Goal: Transaction & Acquisition: Purchase product/service

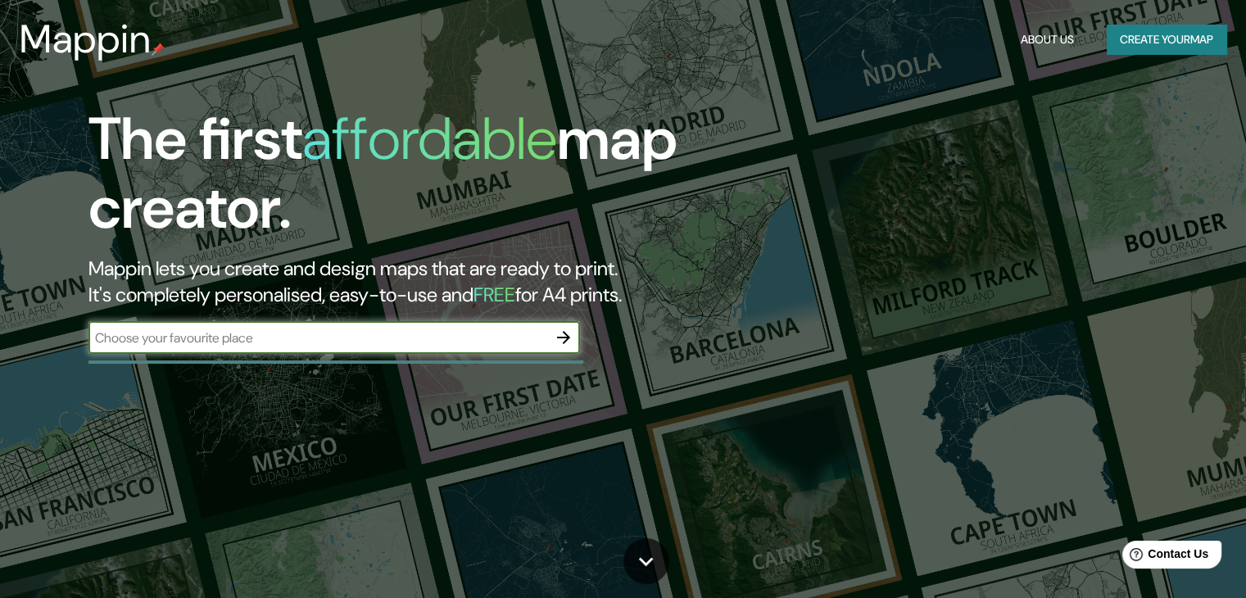
click at [385, 341] on input "text" at bounding box center [317, 338] width 459 height 19
type input "galeria crillón, [GEOGRAPHIC_DATA], [GEOGRAPHIC_DATA]"
click at [1177, 43] on button "Create your map" at bounding box center [1167, 40] width 120 height 30
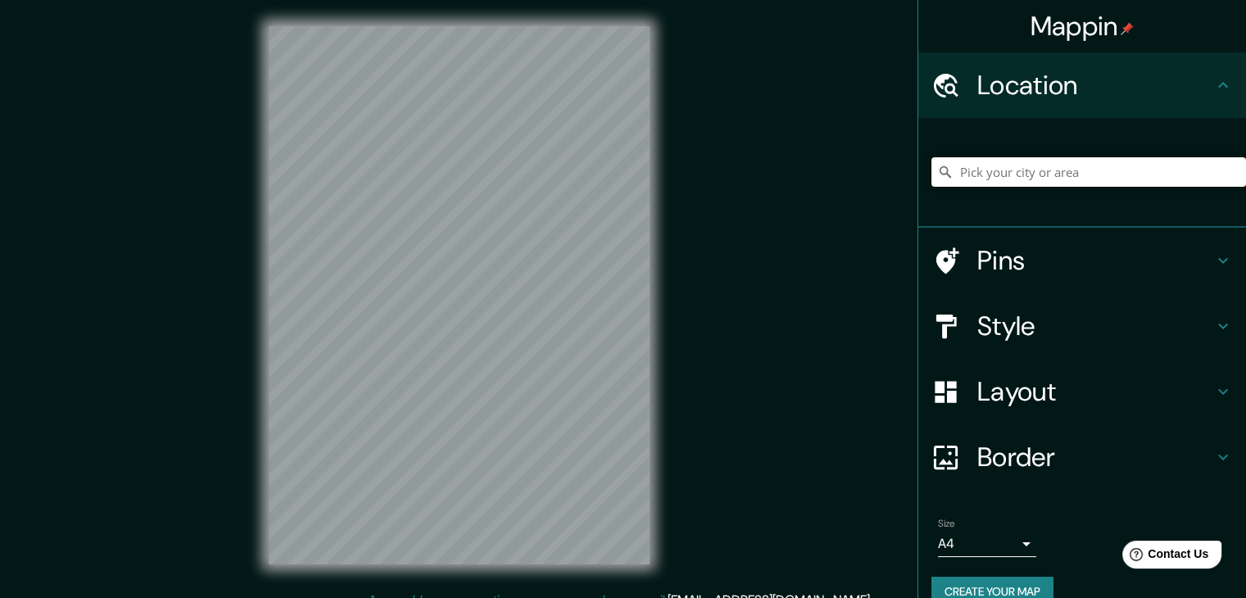
click at [1026, 174] on input "Pick your city or area" at bounding box center [1089, 171] width 315 height 29
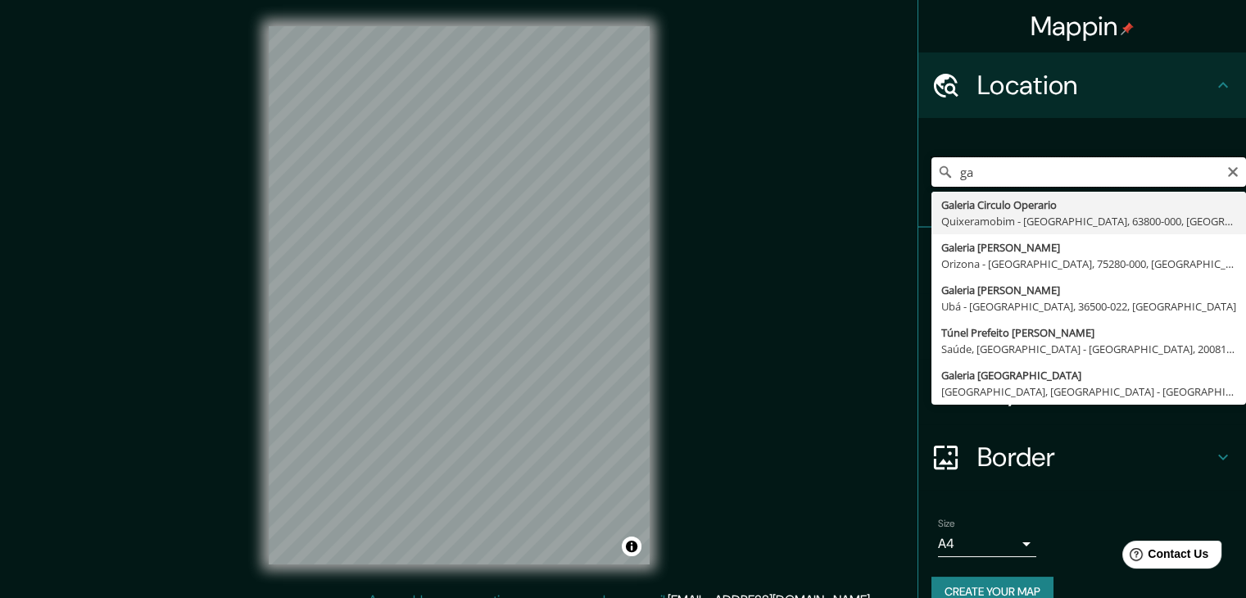
type input "g"
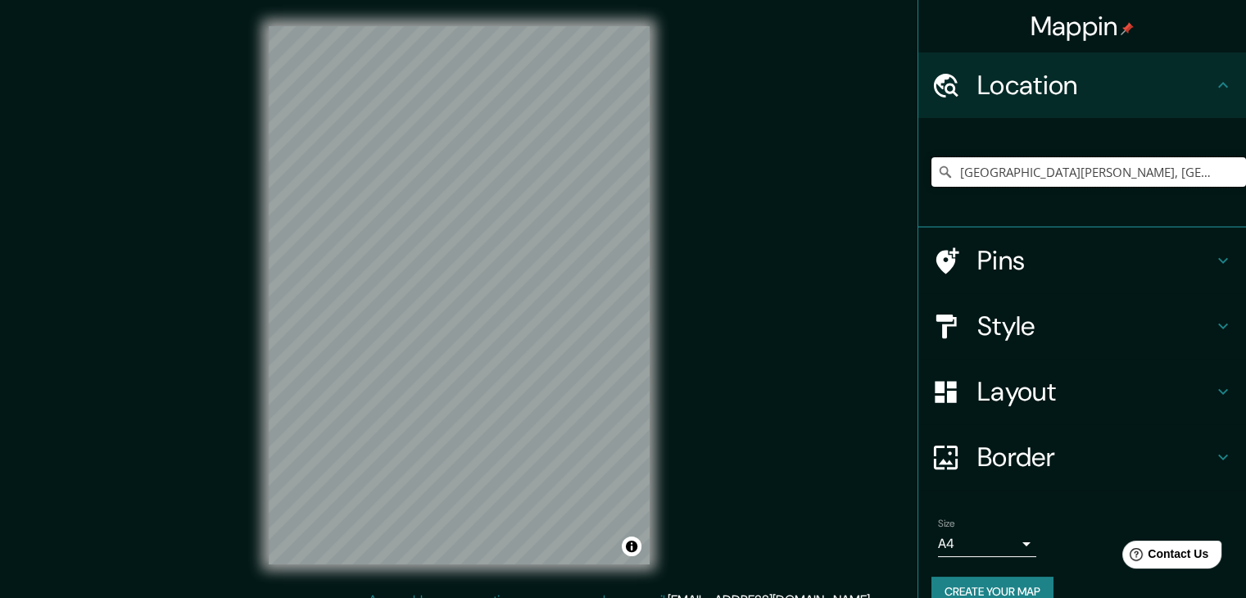
type input "[GEOGRAPHIC_DATA][PERSON_NAME], [GEOGRAPHIC_DATA], [GEOGRAPHIC_DATA][PERSON_NAM…"
click at [1185, 177] on input "[GEOGRAPHIC_DATA][PERSON_NAME], [GEOGRAPHIC_DATA], [GEOGRAPHIC_DATA][PERSON_NAM…" at bounding box center [1089, 171] width 315 height 29
click at [1228, 168] on icon "Clear" at bounding box center [1233, 172] width 10 height 10
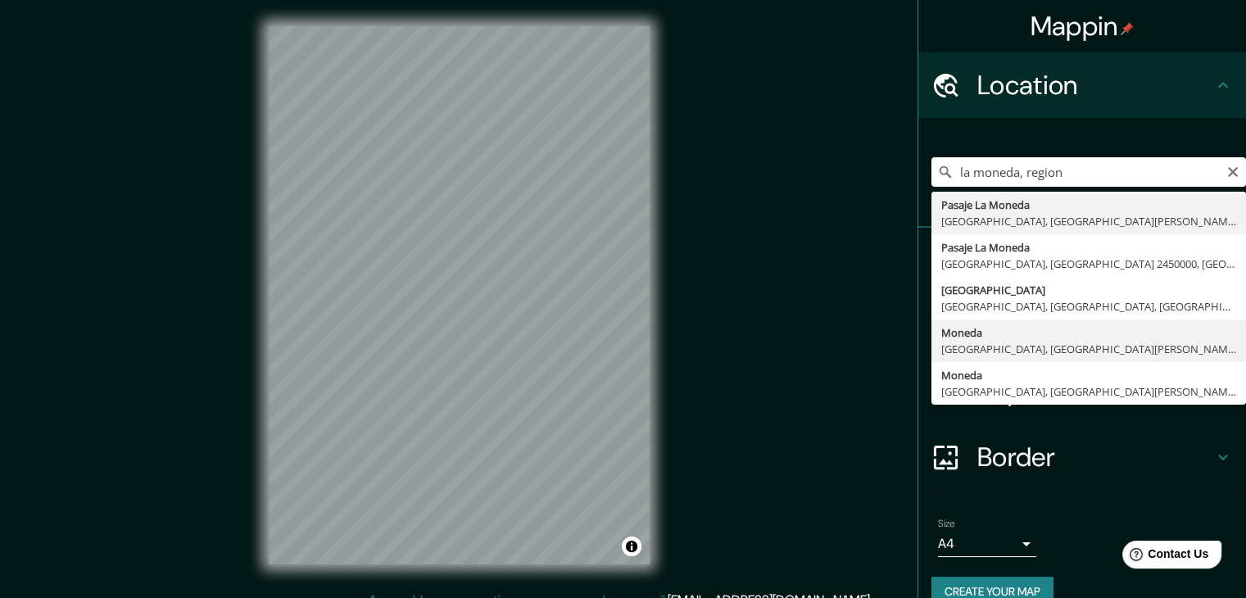
type input "[GEOGRAPHIC_DATA], [GEOGRAPHIC_DATA], [GEOGRAPHIC_DATA][PERSON_NAME], [GEOGRAPH…"
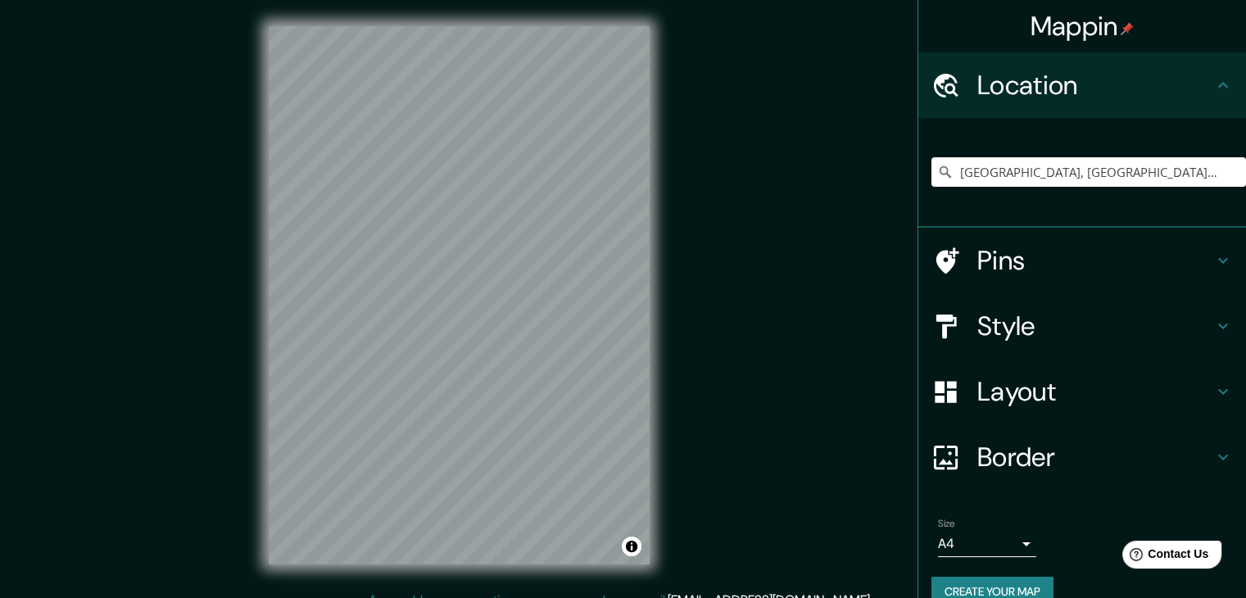
click at [1125, 326] on h4 "Style" at bounding box center [1096, 326] width 236 height 33
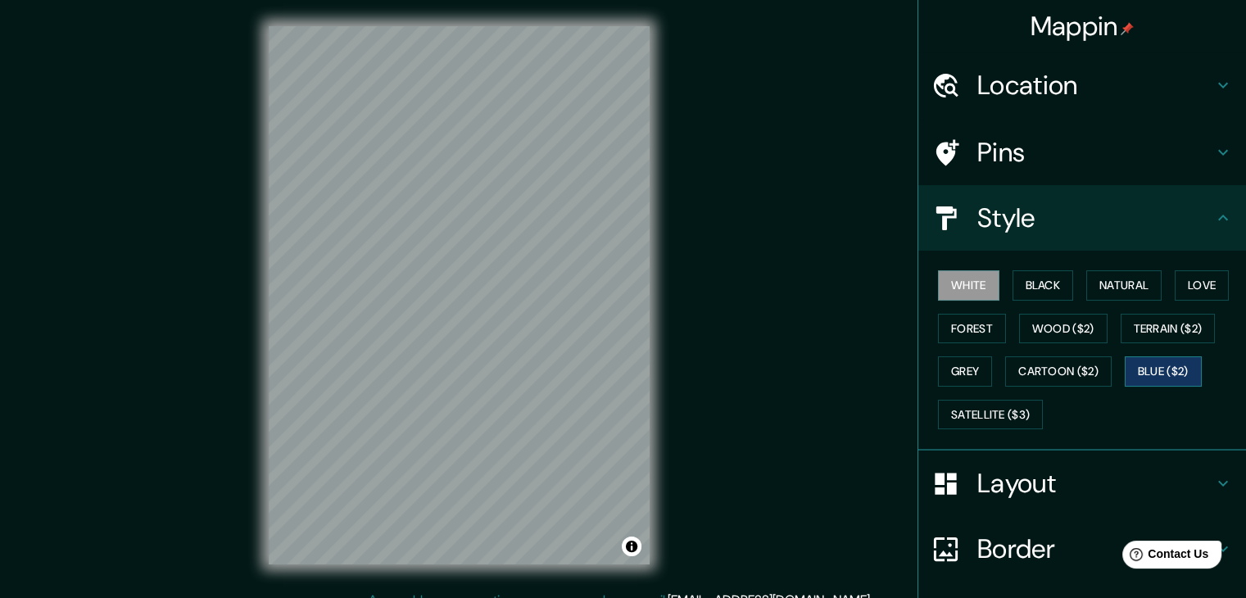
click at [1169, 368] on button "Blue ($2)" at bounding box center [1163, 371] width 77 height 30
click at [1156, 338] on button "Terrain ($2)" at bounding box center [1168, 329] width 95 height 30
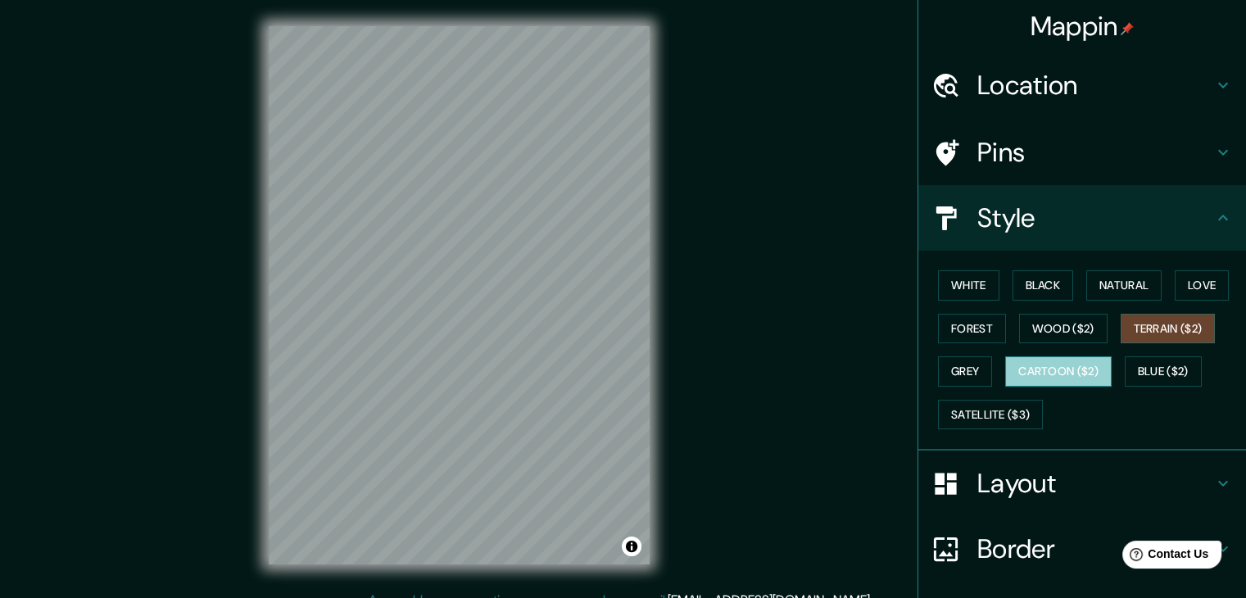
click at [1073, 366] on button "Cartoon ($2)" at bounding box center [1058, 371] width 107 height 30
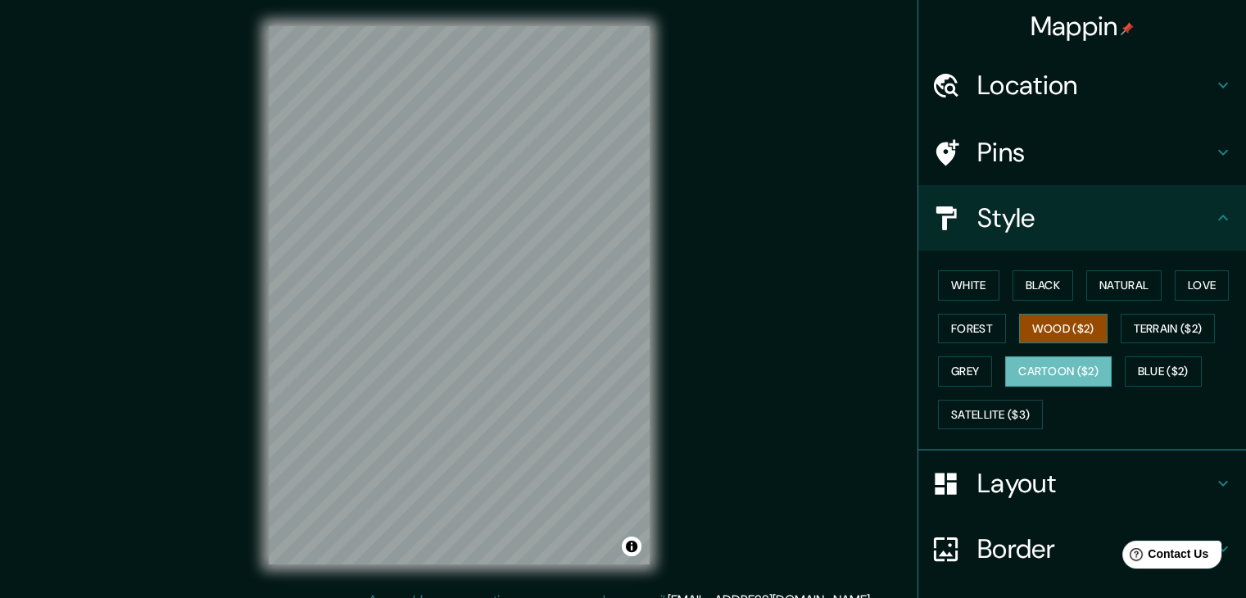
click at [1058, 329] on button "Wood ($2)" at bounding box center [1063, 329] width 88 height 30
click at [957, 361] on button "Grey" at bounding box center [965, 371] width 54 height 30
click at [1048, 321] on button "Wood ($2)" at bounding box center [1063, 329] width 88 height 30
click at [983, 329] on button "Forest" at bounding box center [972, 329] width 68 height 30
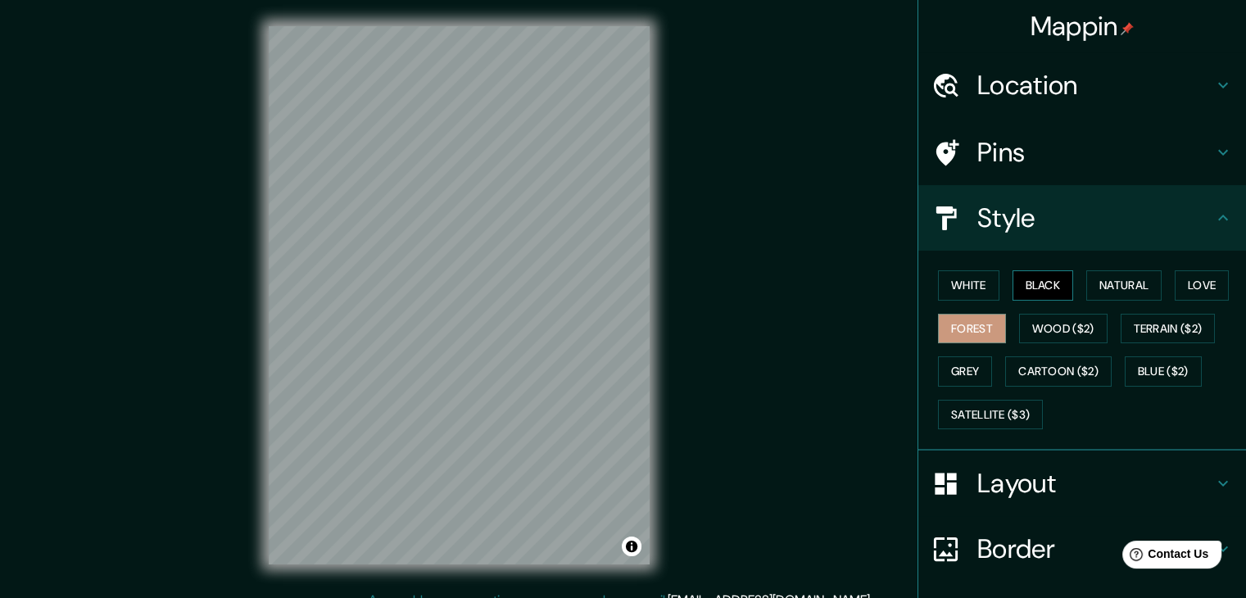
click at [1046, 289] on button "Black" at bounding box center [1043, 285] width 61 height 30
click at [1109, 286] on button "Natural" at bounding box center [1123, 285] width 75 height 30
click at [968, 324] on button "Forest" at bounding box center [972, 329] width 68 height 30
click at [973, 368] on button "Grey" at bounding box center [965, 371] width 54 height 30
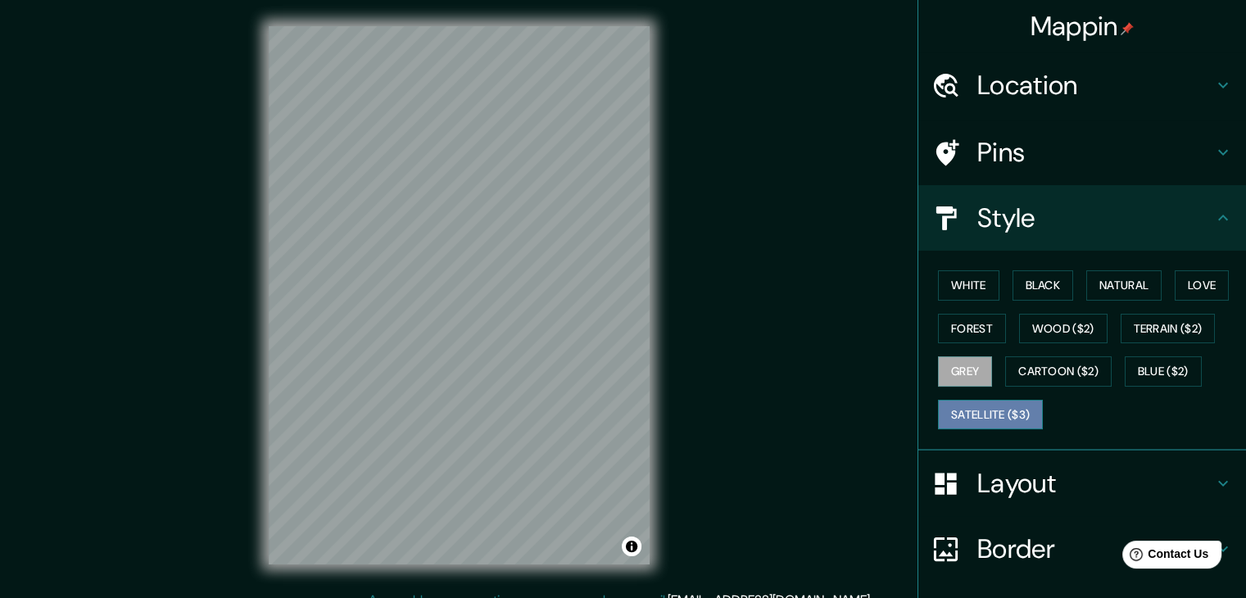
click at [996, 406] on button "Satellite ($3)" at bounding box center [990, 415] width 105 height 30
click at [1078, 485] on h4 "Layout" at bounding box center [1096, 483] width 236 height 33
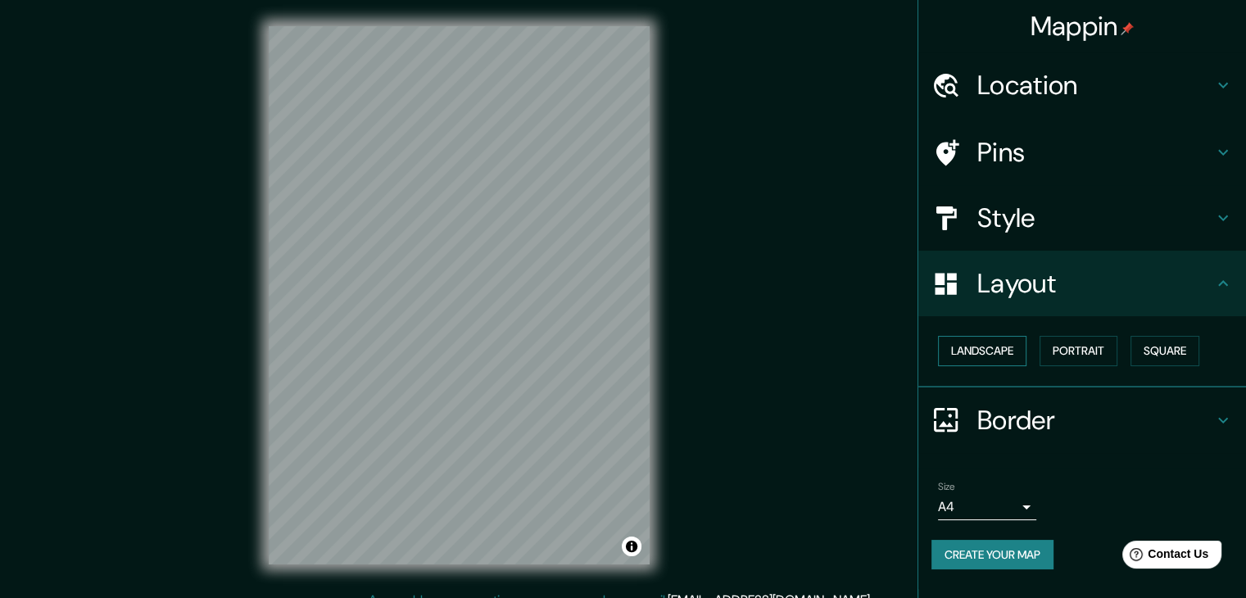
click at [982, 348] on button "Landscape" at bounding box center [982, 351] width 88 height 30
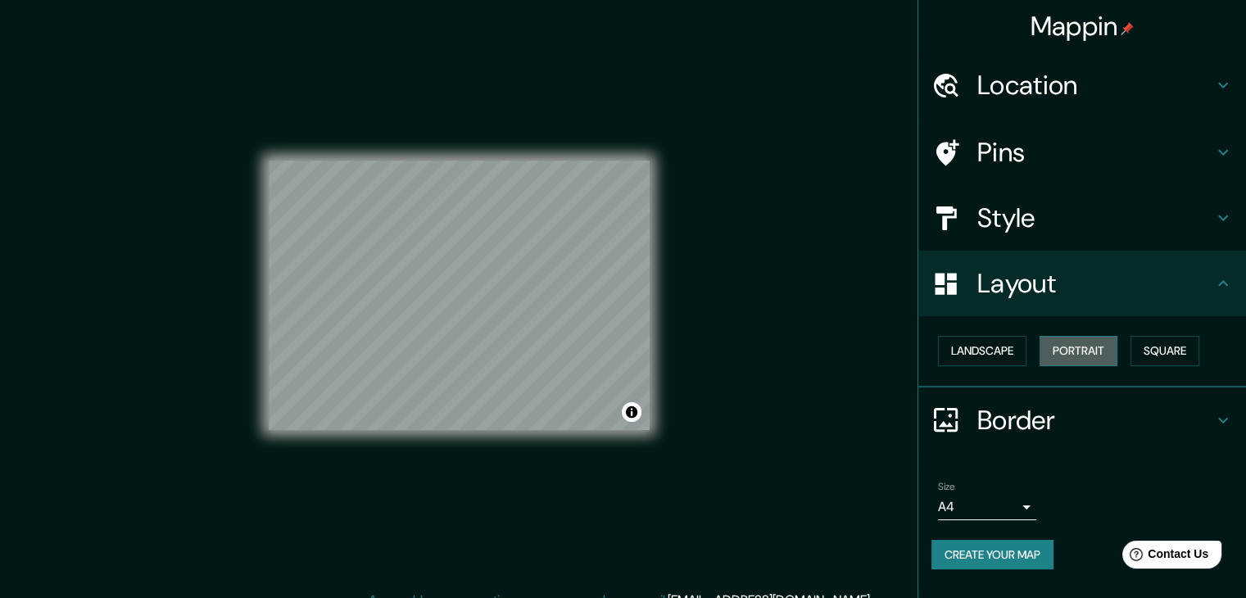
click at [1066, 349] on button "Portrait" at bounding box center [1079, 351] width 78 height 30
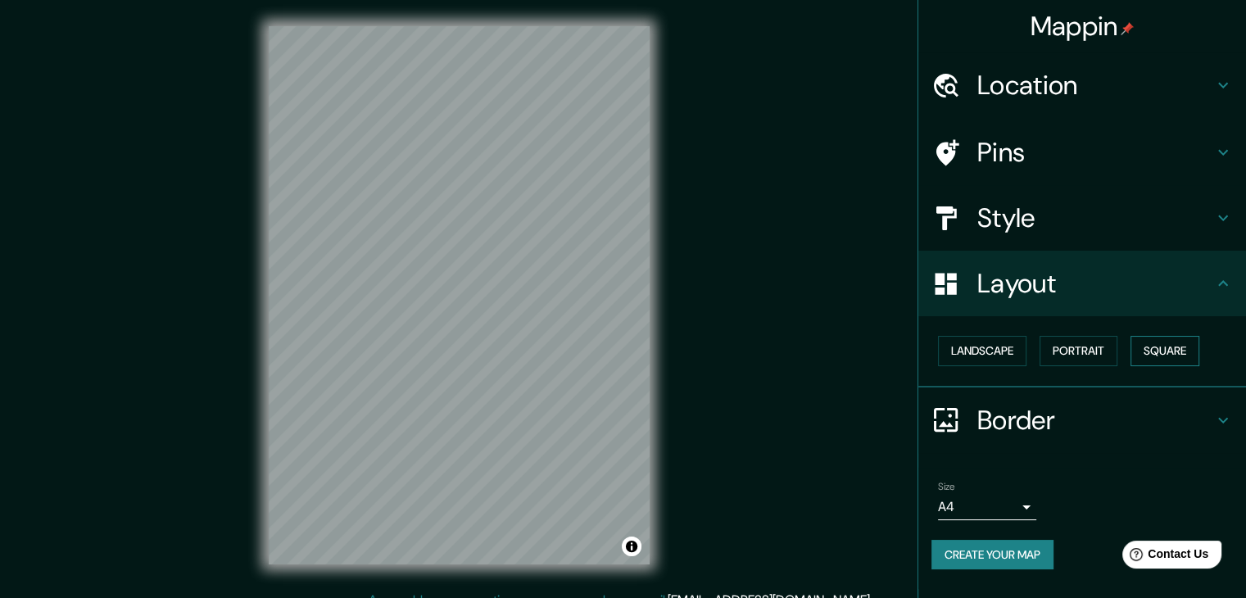
click at [1159, 351] on button "Square" at bounding box center [1165, 351] width 69 height 30
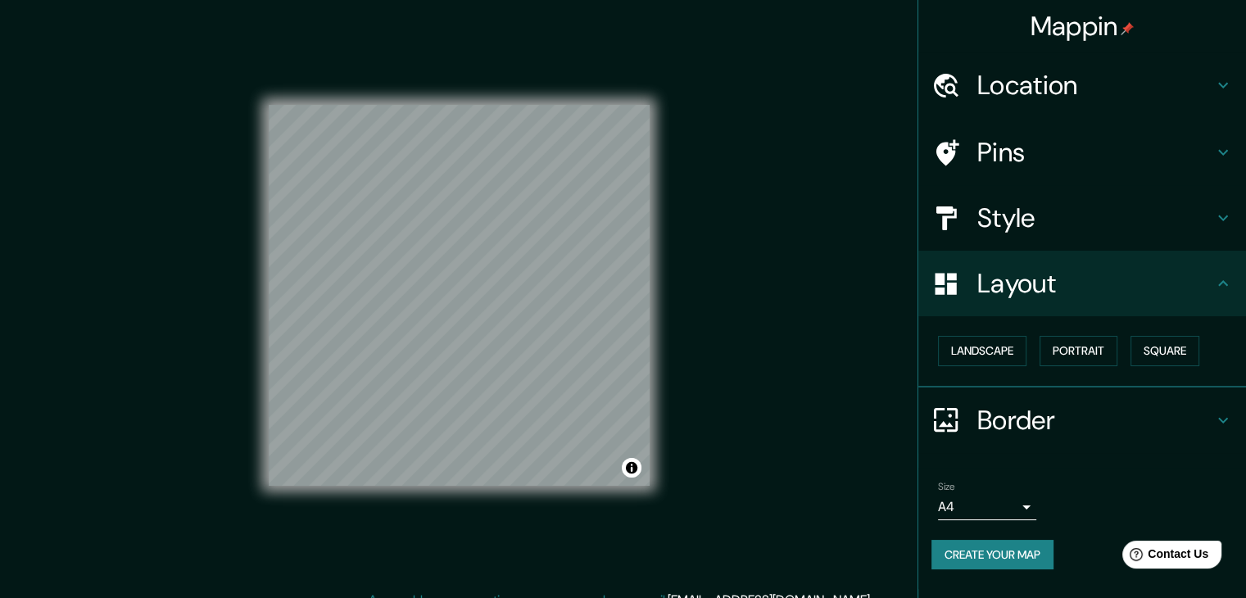
drag, startPoint x: 728, startPoint y: 348, endPoint x: 1035, endPoint y: 418, distance: 314.3
click at [1035, 418] on h4 "Border" at bounding box center [1096, 420] width 236 height 33
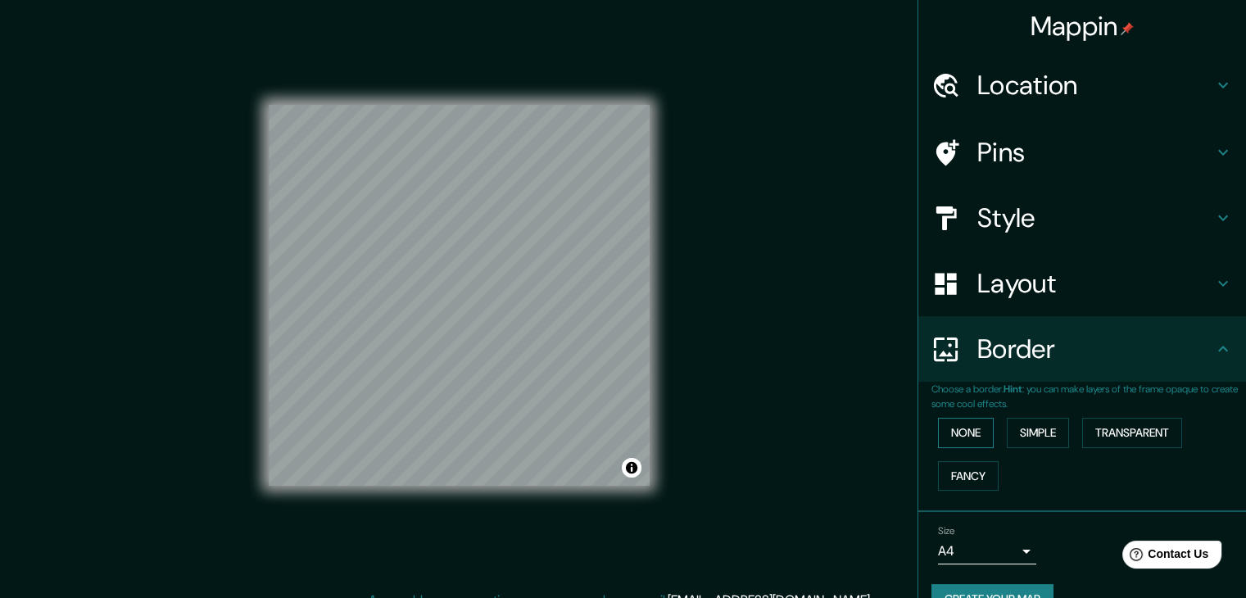
click at [965, 430] on button "None" at bounding box center [966, 433] width 56 height 30
click at [1030, 430] on button "Simple" at bounding box center [1038, 433] width 62 height 30
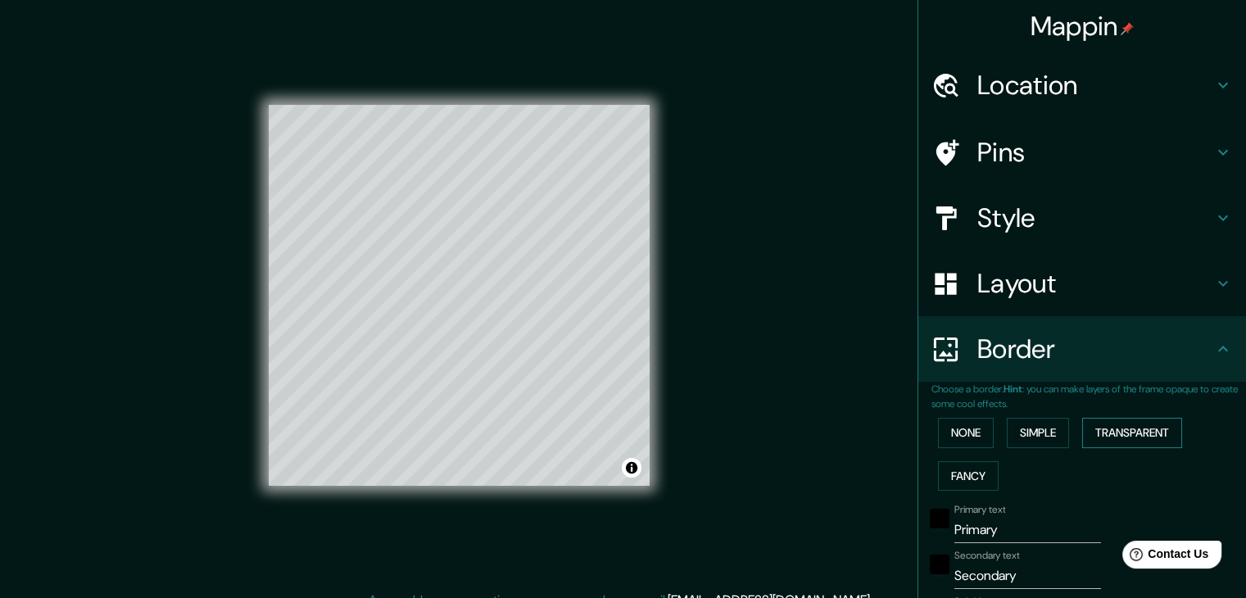
click at [1105, 430] on button "Transparent" at bounding box center [1132, 433] width 100 height 30
click at [946, 473] on button "Fancy" at bounding box center [968, 476] width 61 height 30
click at [953, 424] on button "None" at bounding box center [966, 433] width 56 height 30
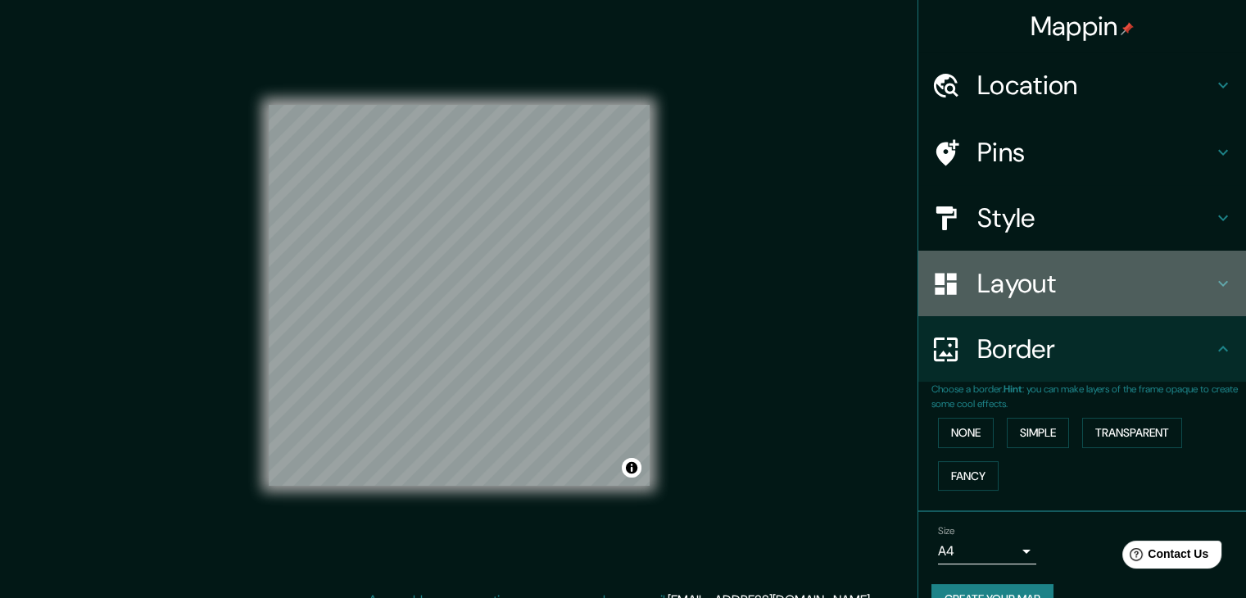
click at [1025, 297] on h4 "Layout" at bounding box center [1096, 283] width 236 height 33
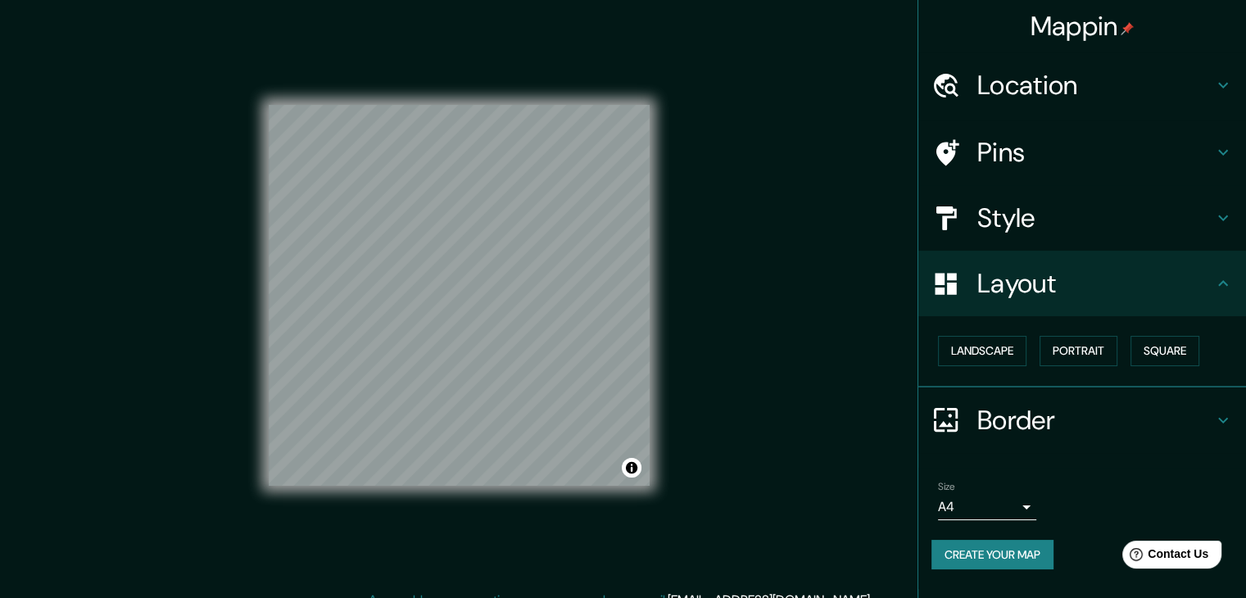
click at [1139, 229] on h4 "Style" at bounding box center [1096, 218] width 236 height 33
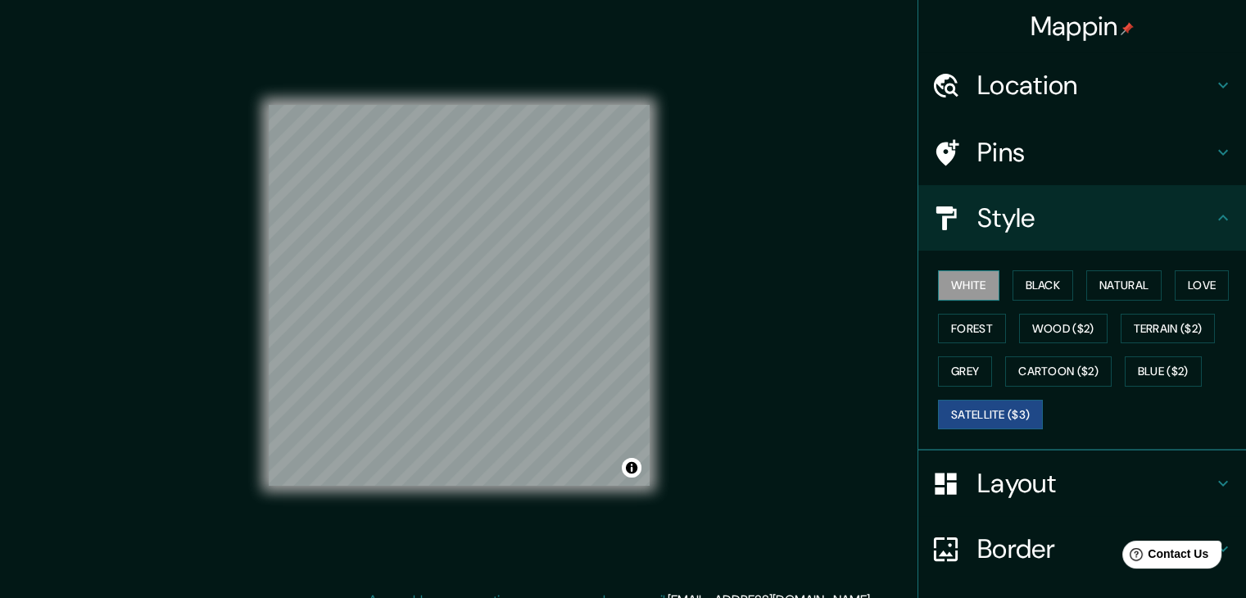
click at [952, 289] on button "White" at bounding box center [968, 285] width 61 height 30
click at [1042, 289] on button "Black" at bounding box center [1043, 285] width 61 height 30
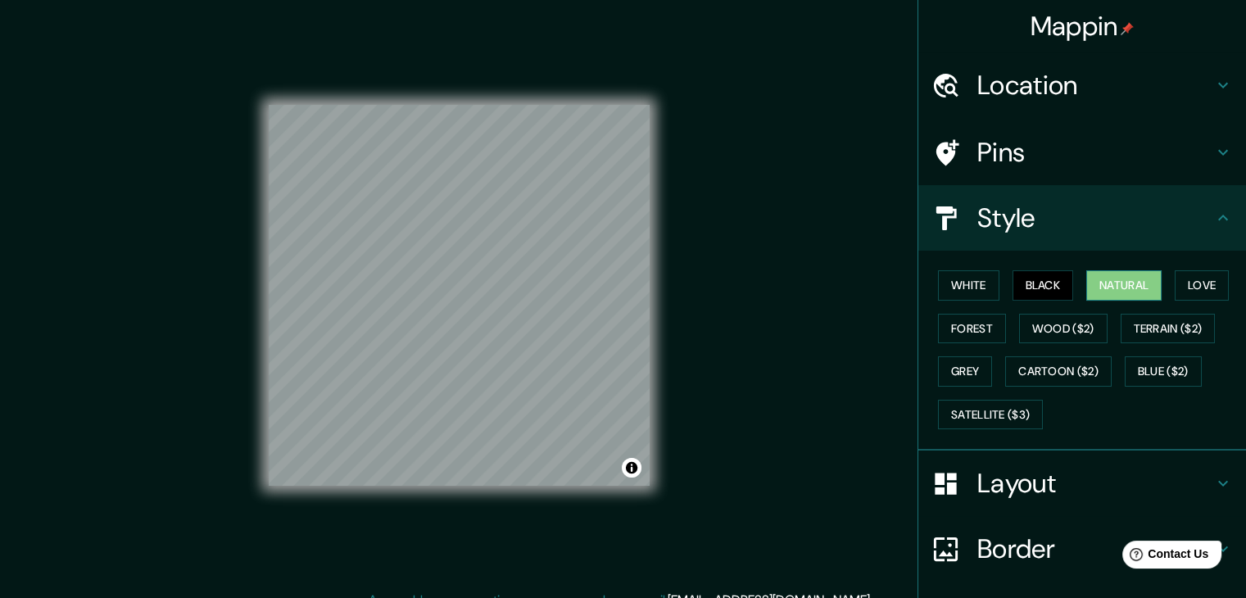
click at [1127, 286] on button "Natural" at bounding box center [1123, 285] width 75 height 30
click at [1213, 283] on button "Love" at bounding box center [1202, 285] width 54 height 30
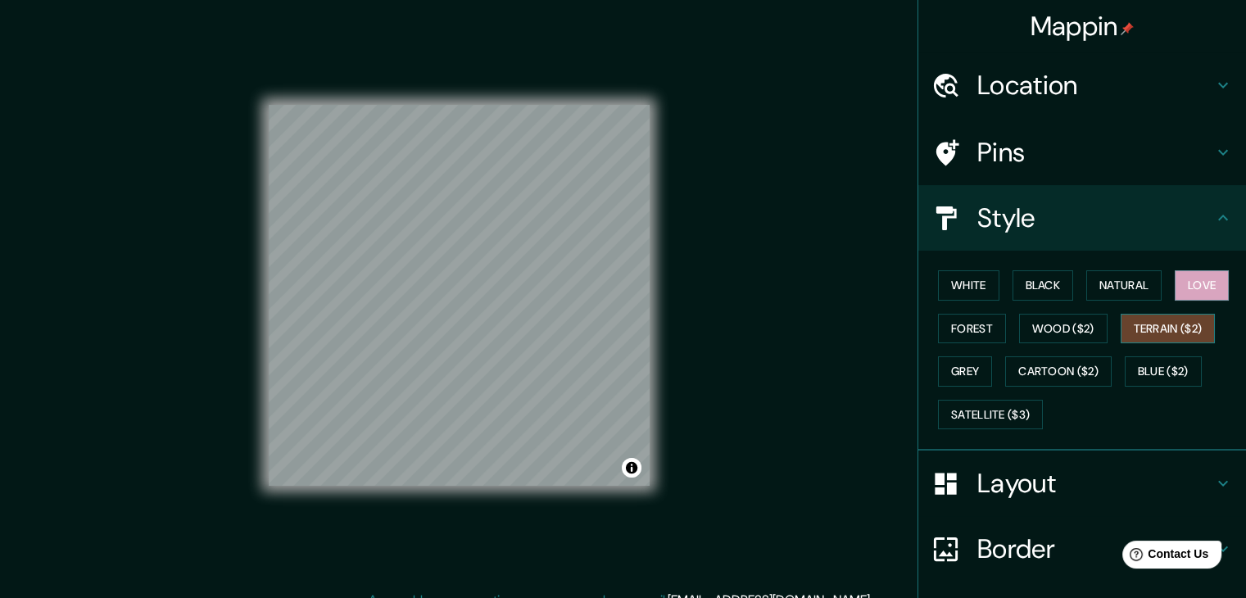
click at [1190, 329] on button "Terrain ($2)" at bounding box center [1168, 329] width 95 height 30
click at [1154, 366] on button "Blue ($2)" at bounding box center [1163, 371] width 77 height 30
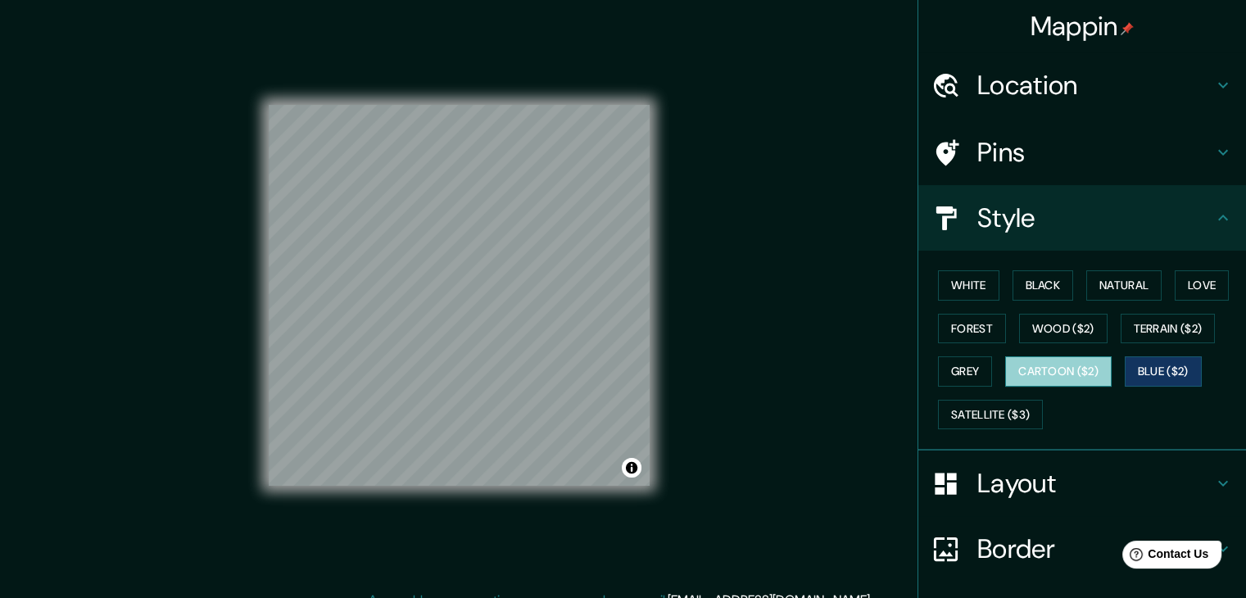
click at [1030, 372] on button "Cartoon ($2)" at bounding box center [1058, 371] width 107 height 30
click at [981, 319] on button "Forest" at bounding box center [972, 329] width 68 height 30
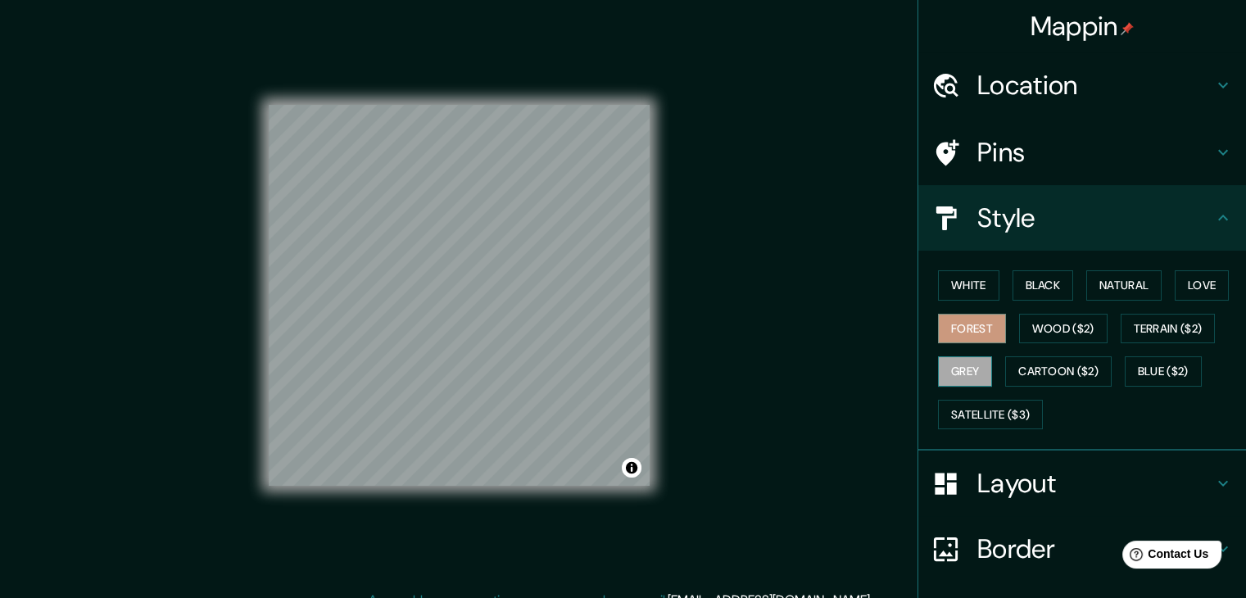
click at [977, 365] on button "Grey" at bounding box center [965, 371] width 54 height 30
click at [1044, 330] on button "Wood ($2)" at bounding box center [1063, 329] width 88 height 30
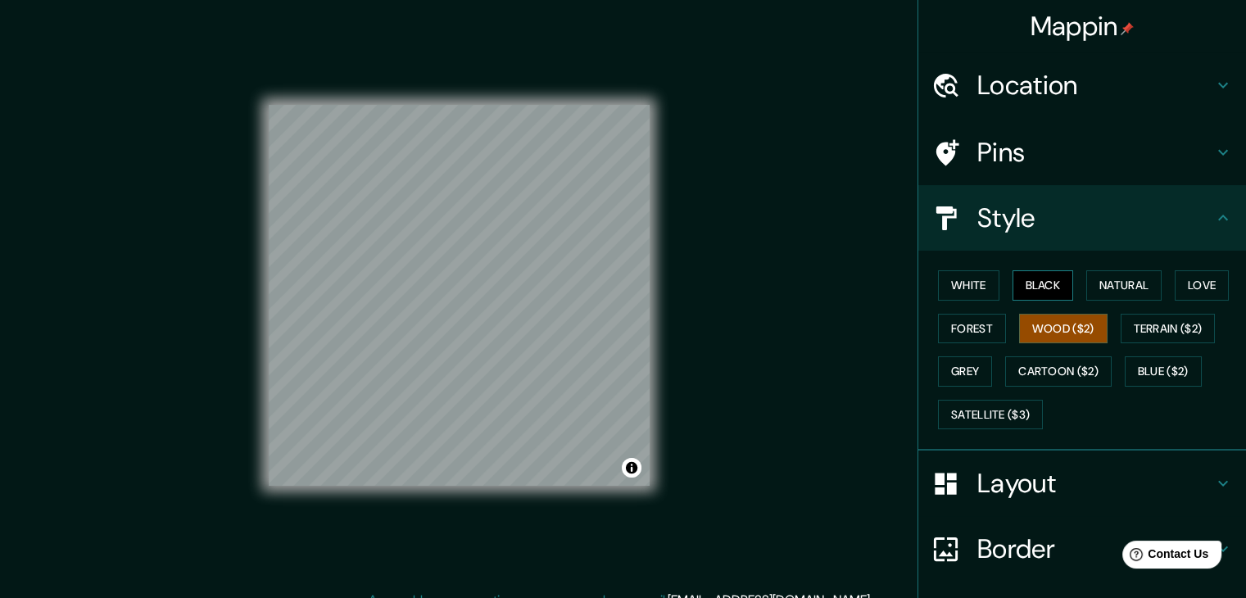
click at [1042, 289] on button "Black" at bounding box center [1043, 285] width 61 height 30
click at [1052, 325] on button "Wood ($2)" at bounding box center [1063, 329] width 88 height 30
click at [1018, 374] on button "Cartoon ($2)" at bounding box center [1058, 371] width 107 height 30
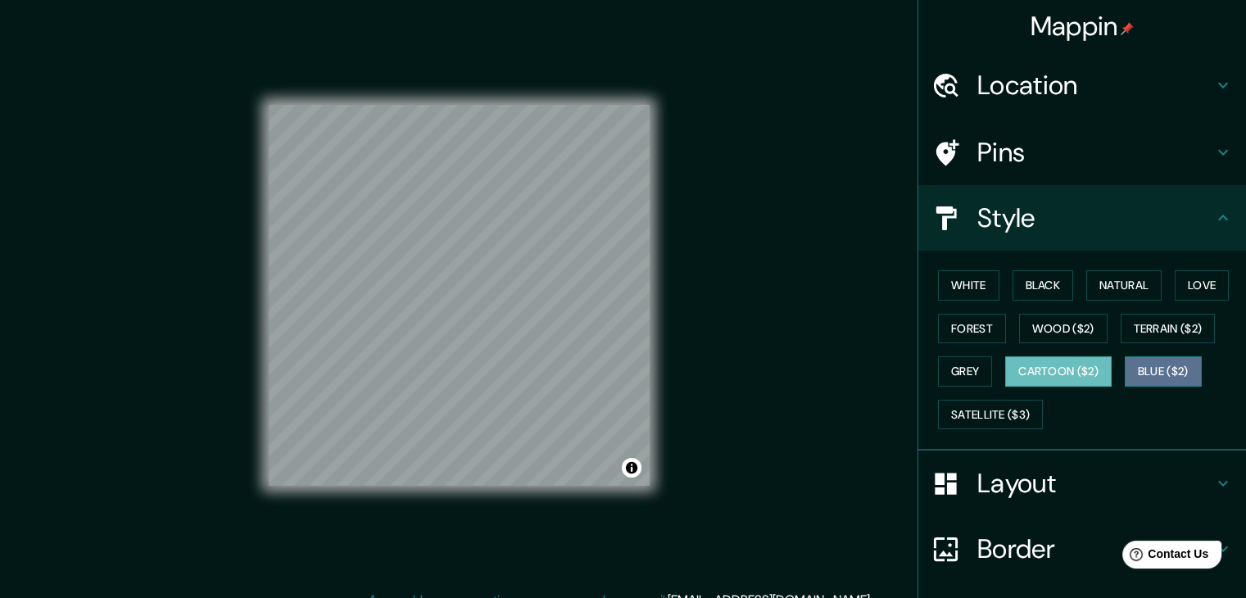
click at [1152, 368] on button "Blue ($2)" at bounding box center [1163, 371] width 77 height 30
click at [1037, 369] on button "Cartoon ($2)" at bounding box center [1058, 371] width 107 height 30
click at [1044, 335] on button "Wood ($2)" at bounding box center [1063, 329] width 88 height 30
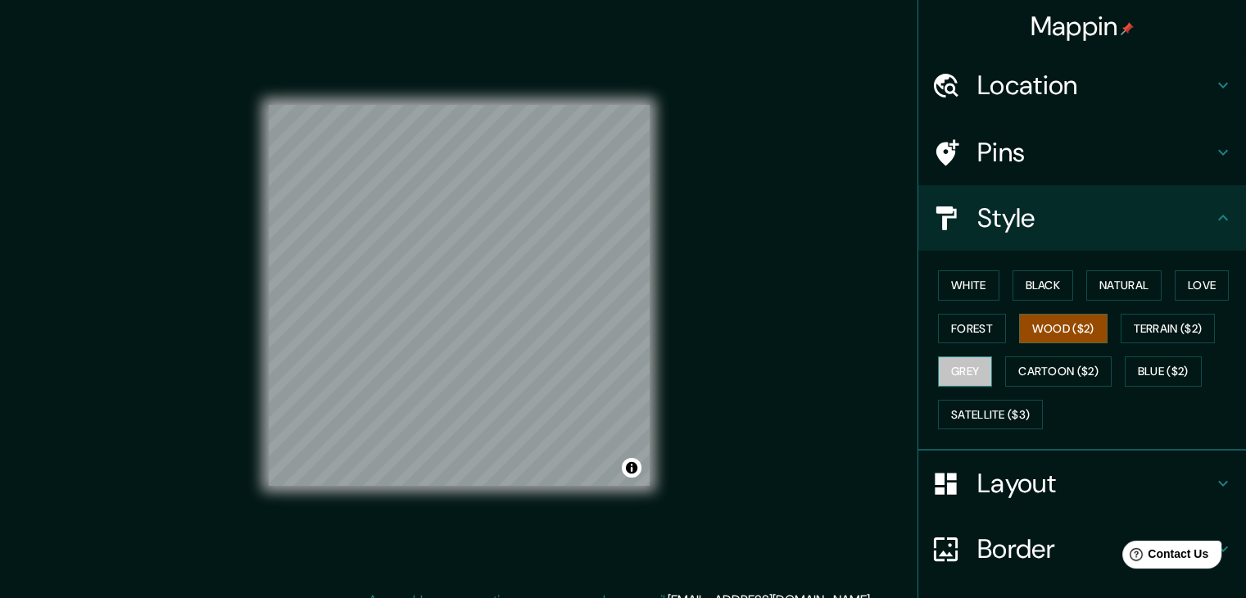
click at [964, 368] on button "Grey" at bounding box center [965, 371] width 54 height 30
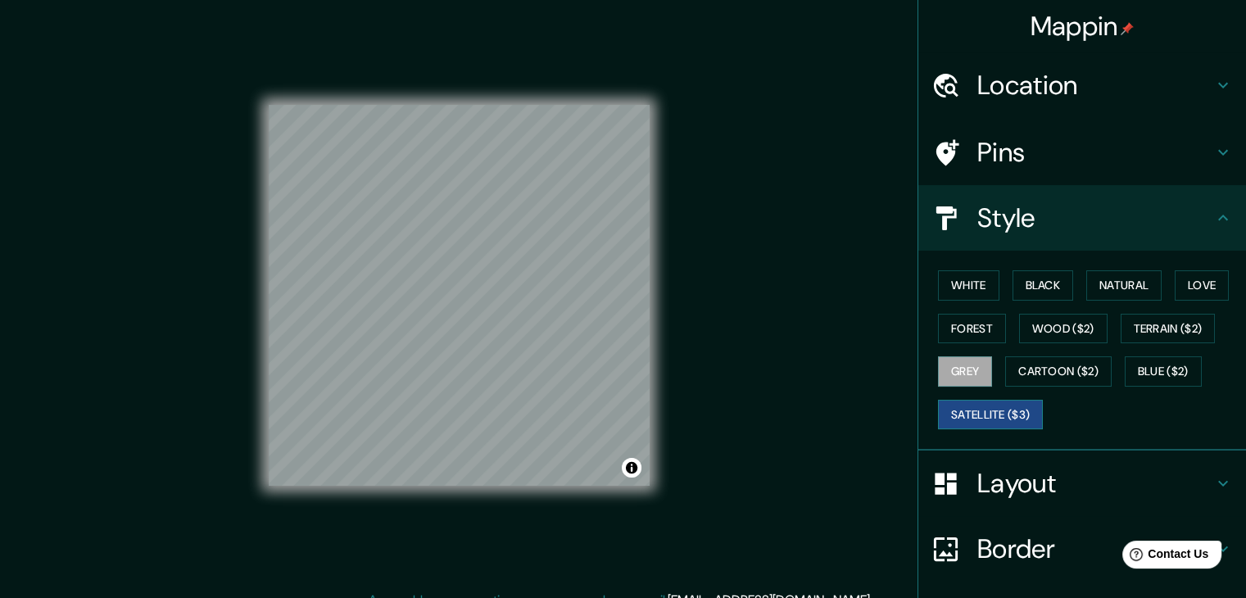
click at [980, 406] on button "Satellite ($3)" at bounding box center [990, 415] width 105 height 30
click at [1141, 327] on button "Terrain ($2)" at bounding box center [1168, 329] width 95 height 30
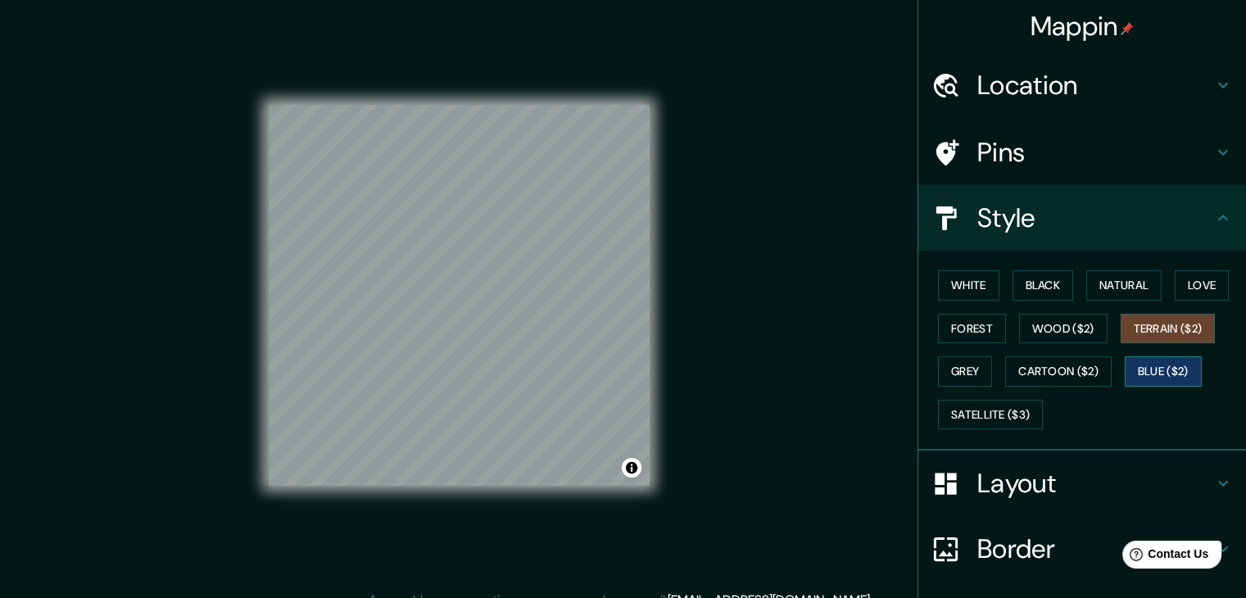
click at [1139, 365] on button "Blue ($2)" at bounding box center [1163, 371] width 77 height 30
click at [1190, 293] on button "Love" at bounding box center [1202, 285] width 54 height 30
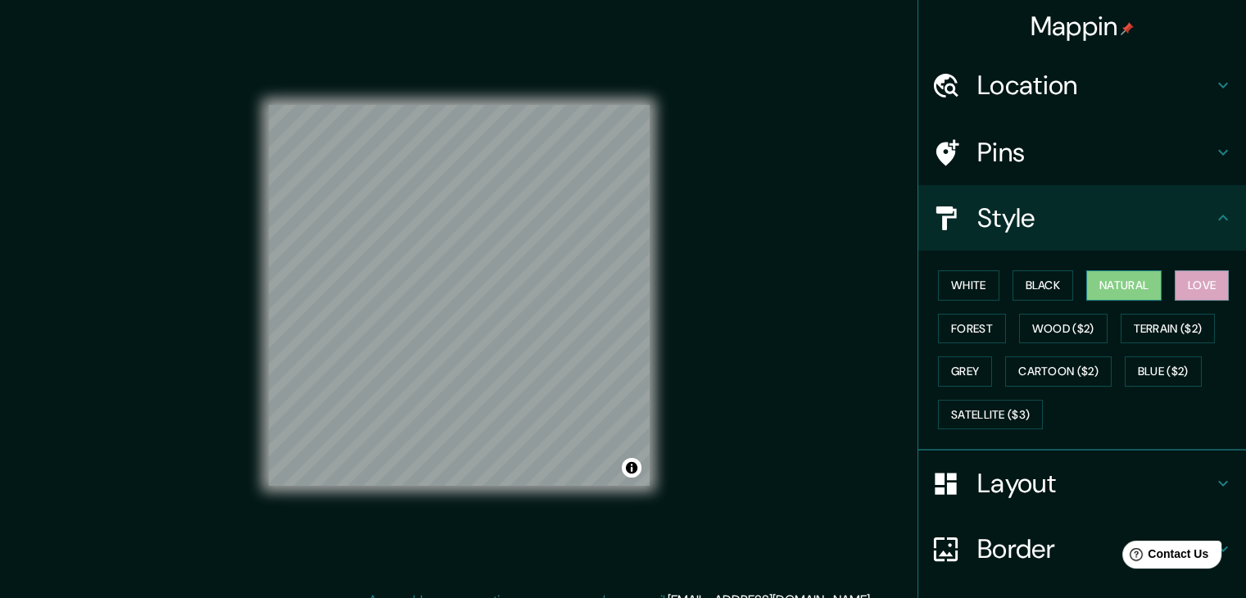
click at [1127, 285] on button "Natural" at bounding box center [1123, 285] width 75 height 30
click at [1055, 289] on button "Black" at bounding box center [1043, 285] width 61 height 30
click at [1028, 279] on button "Black" at bounding box center [1043, 285] width 61 height 30
click at [1095, 286] on button "Natural" at bounding box center [1123, 285] width 75 height 30
click at [1144, 373] on button "Blue ($2)" at bounding box center [1163, 371] width 77 height 30
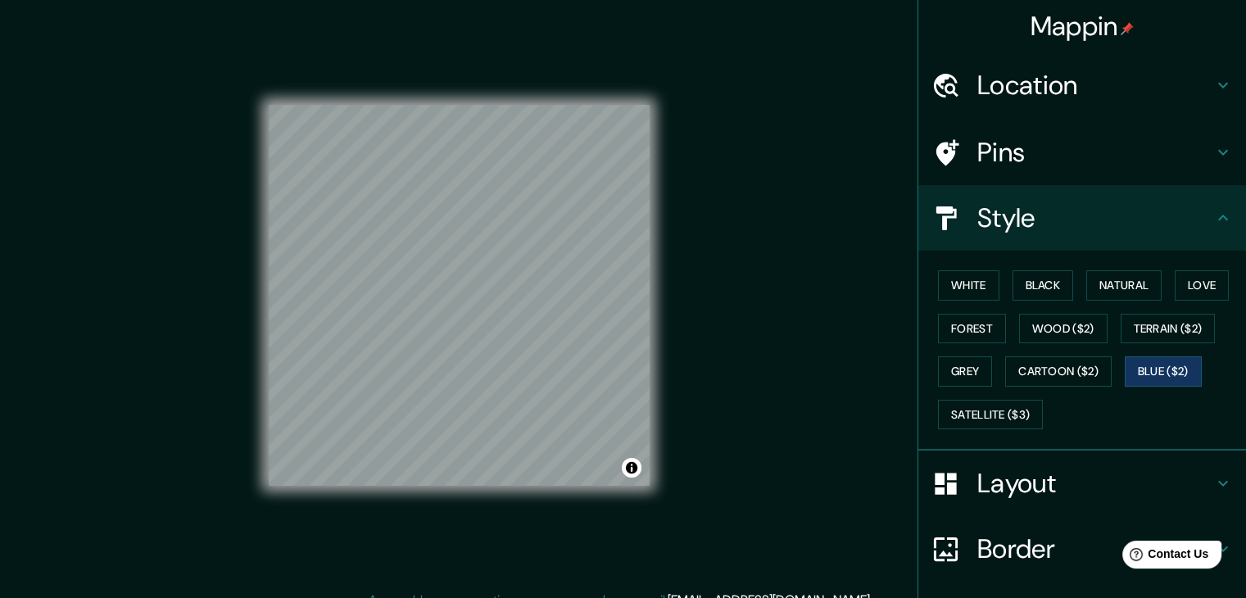
click at [1069, 148] on h4 "Pins" at bounding box center [1096, 152] width 236 height 33
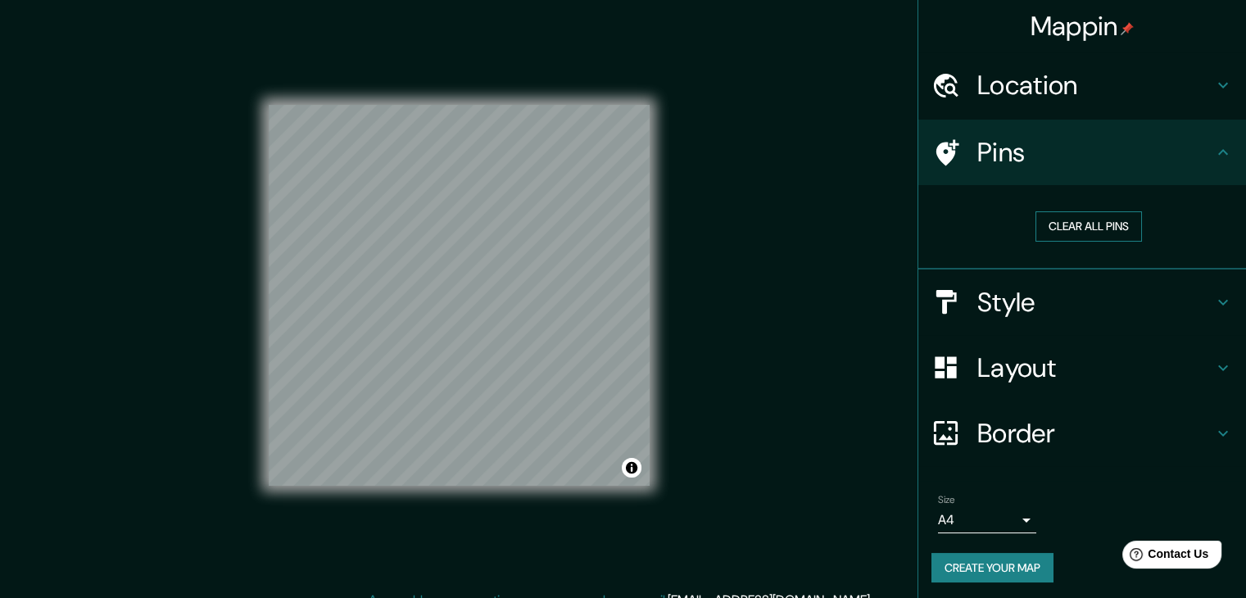
click at [1099, 229] on button "Clear all pins" at bounding box center [1089, 226] width 107 height 30
click at [1095, 229] on button "Clear all pins" at bounding box center [1089, 226] width 107 height 30
click at [1136, 87] on h4 "Location" at bounding box center [1096, 85] width 236 height 33
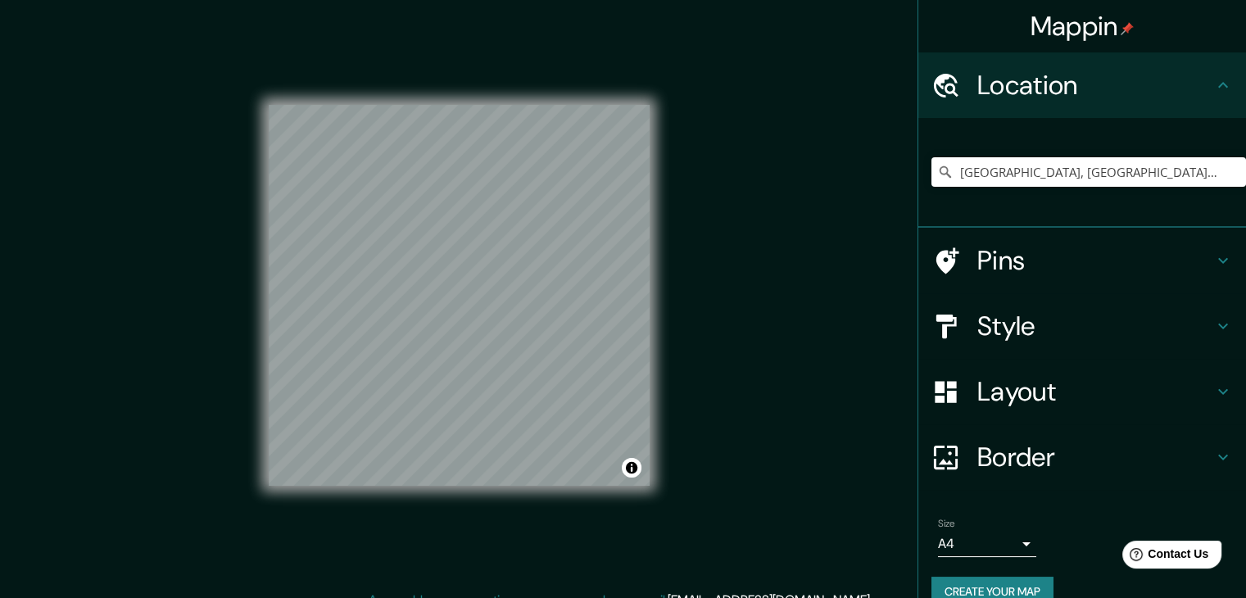
click at [1136, 87] on h4 "Location" at bounding box center [1096, 85] width 236 height 33
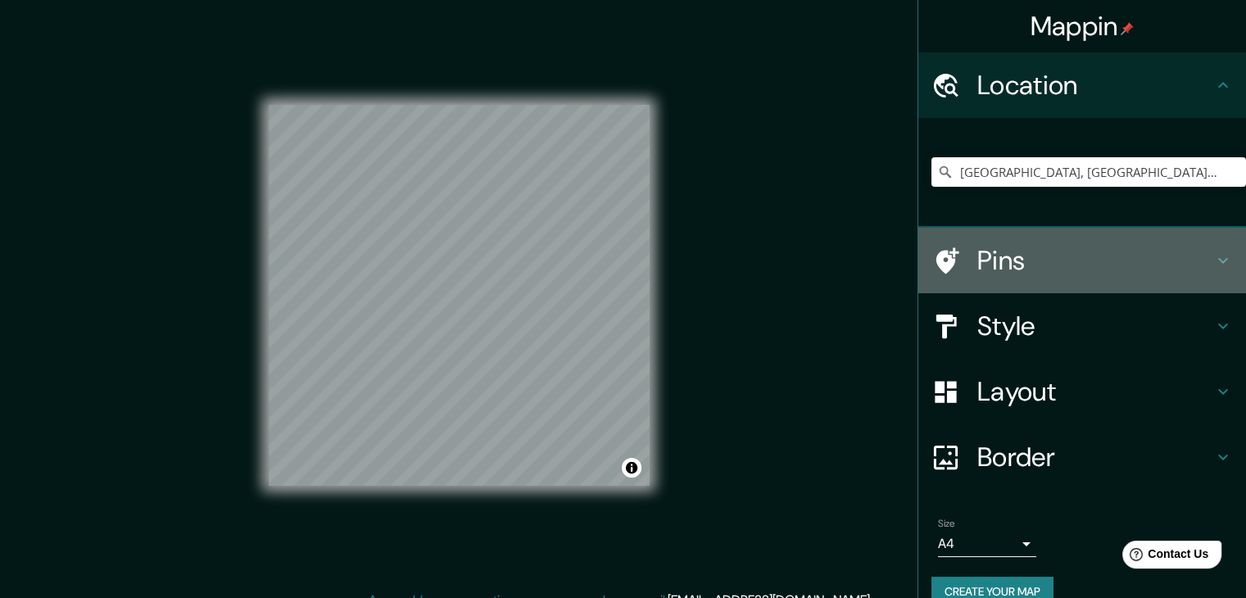
click at [1064, 279] on div "Pins" at bounding box center [1083, 261] width 328 height 66
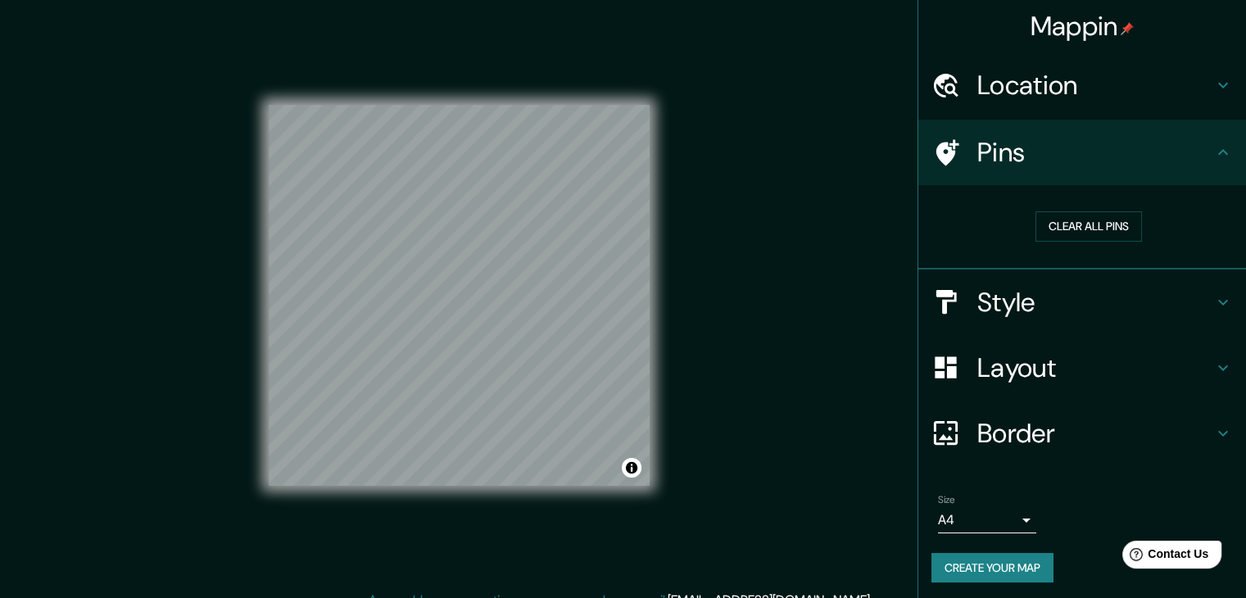
click at [1014, 309] on h4 "Style" at bounding box center [1096, 302] width 236 height 33
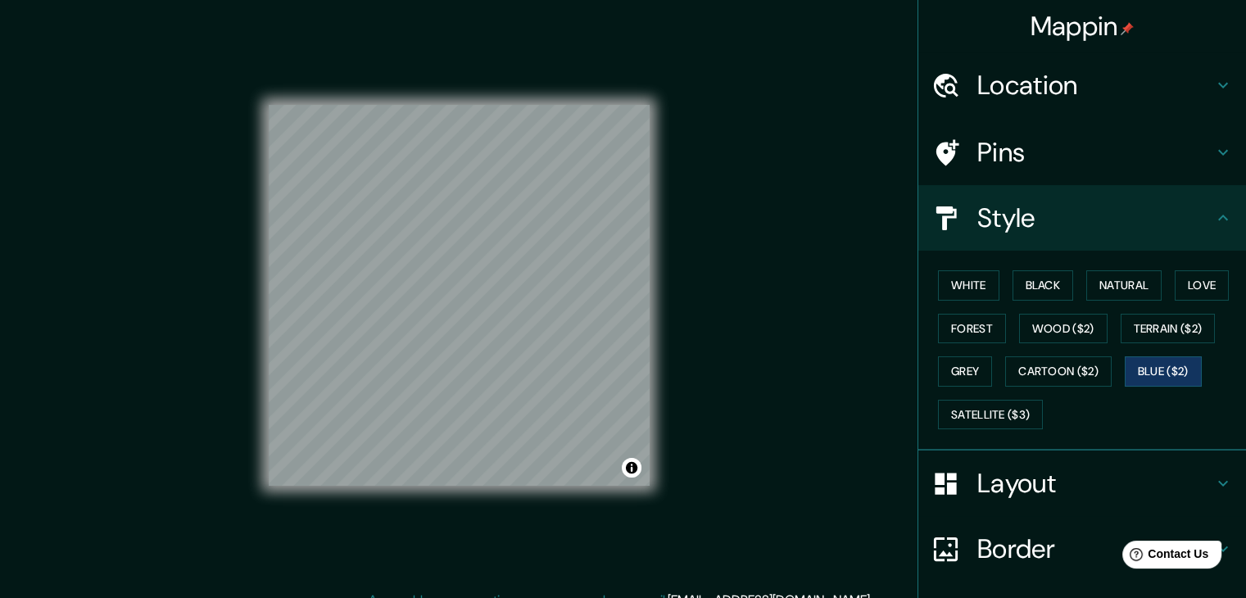
click at [1059, 148] on h4 "Pins" at bounding box center [1096, 152] width 236 height 33
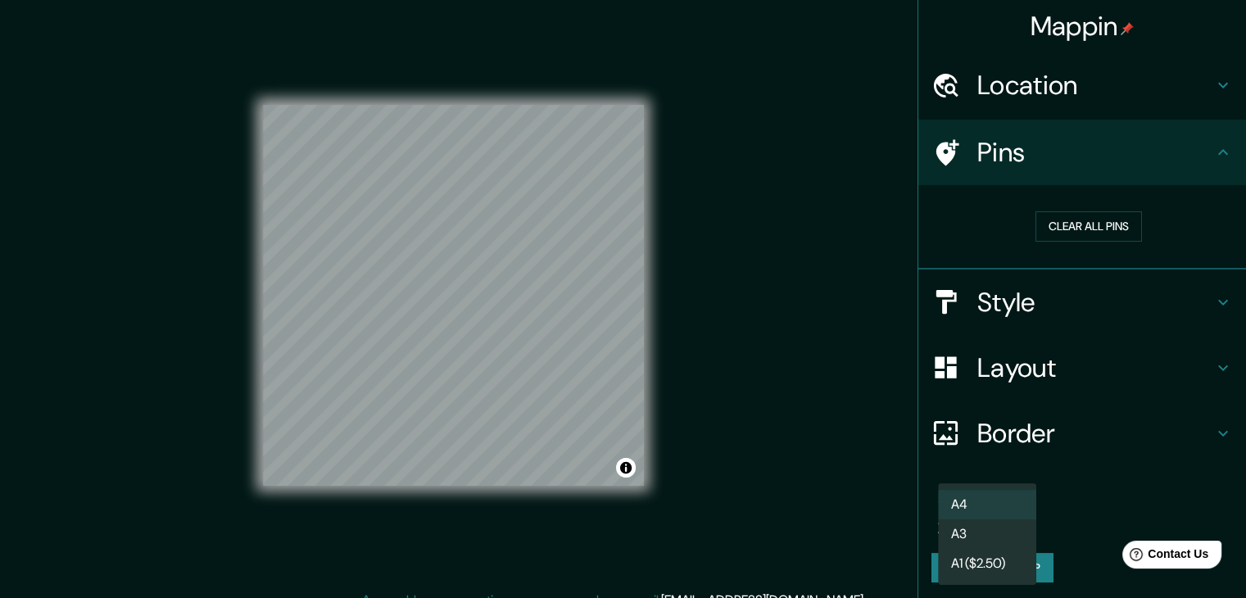
click at [1013, 521] on body "Mappin Location [GEOGRAPHIC_DATA], [GEOGRAPHIC_DATA], [GEOGRAPHIC_DATA][PERSON_…" at bounding box center [623, 299] width 1246 height 598
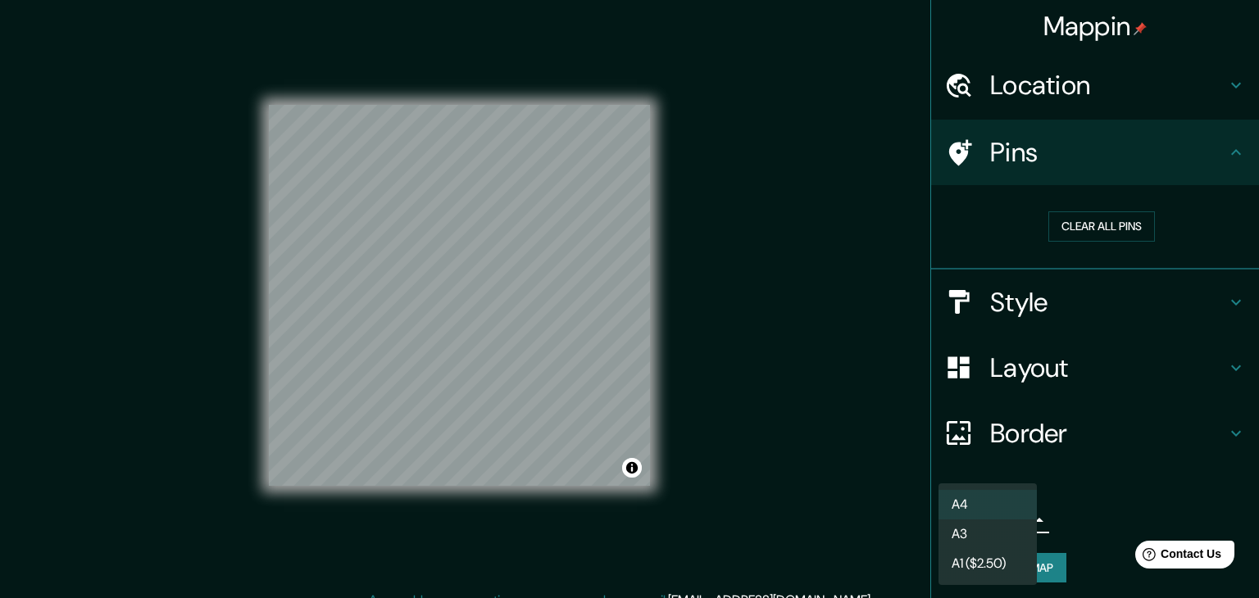
click at [1000, 506] on li "A4" at bounding box center [987, 504] width 98 height 29
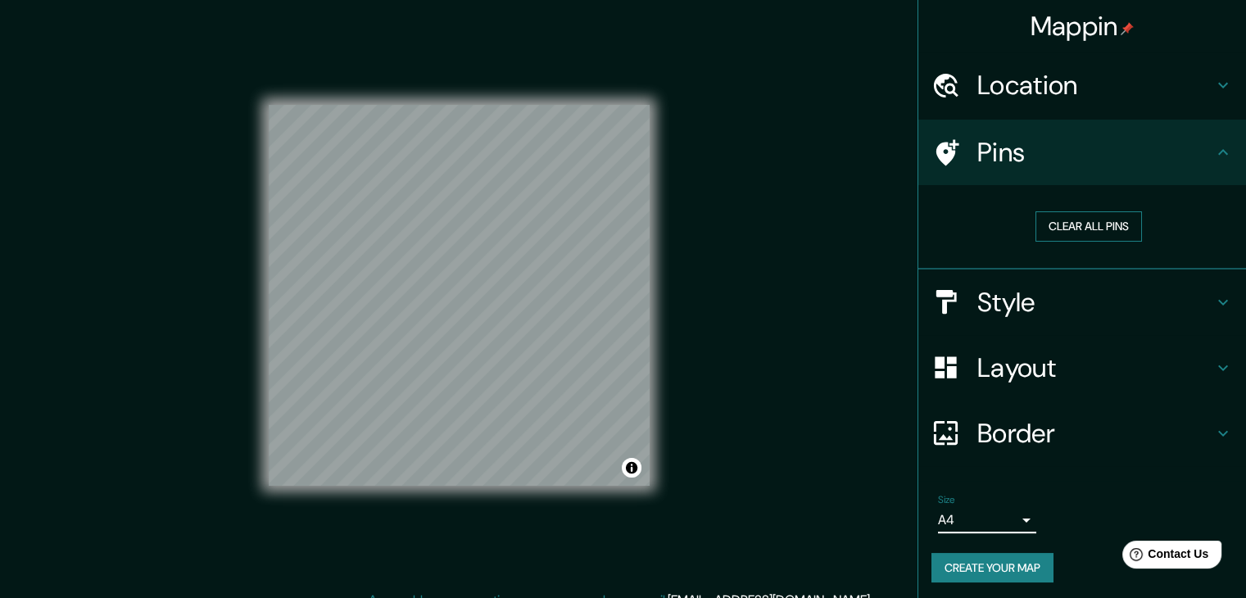
click at [1099, 220] on button "Clear all pins" at bounding box center [1089, 226] width 107 height 30
click at [1127, 166] on h4 "Pins" at bounding box center [1096, 152] width 236 height 33
click at [1205, 162] on div "Pins" at bounding box center [1083, 153] width 328 height 66
click at [1213, 161] on icon at bounding box center [1223, 153] width 20 height 20
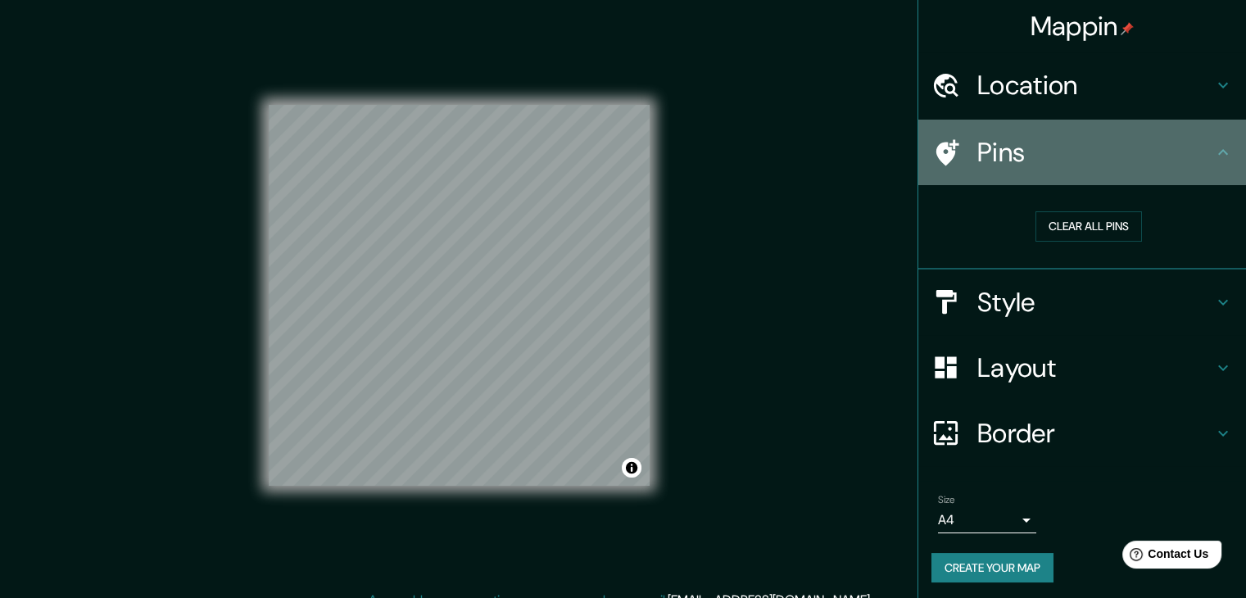
click at [1000, 152] on h4 "Pins" at bounding box center [1096, 152] width 236 height 33
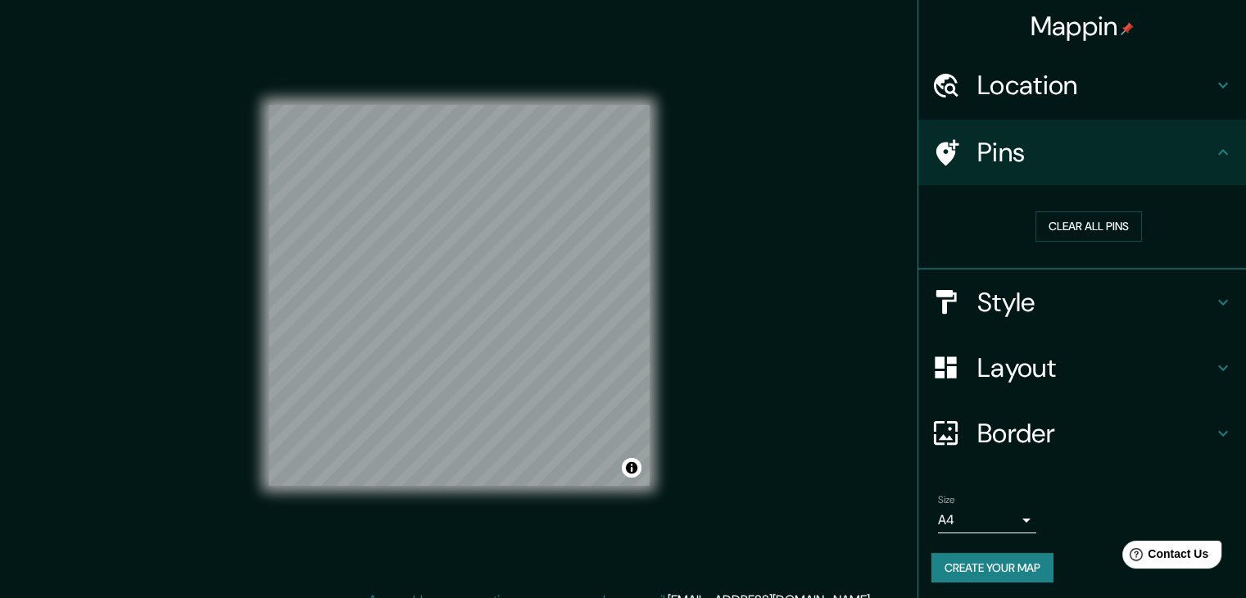
click at [948, 147] on div at bounding box center [955, 152] width 46 height 29
click at [1091, 222] on button "Clear all pins" at bounding box center [1089, 226] width 107 height 30
click at [1065, 75] on h4 "Location" at bounding box center [1096, 85] width 236 height 33
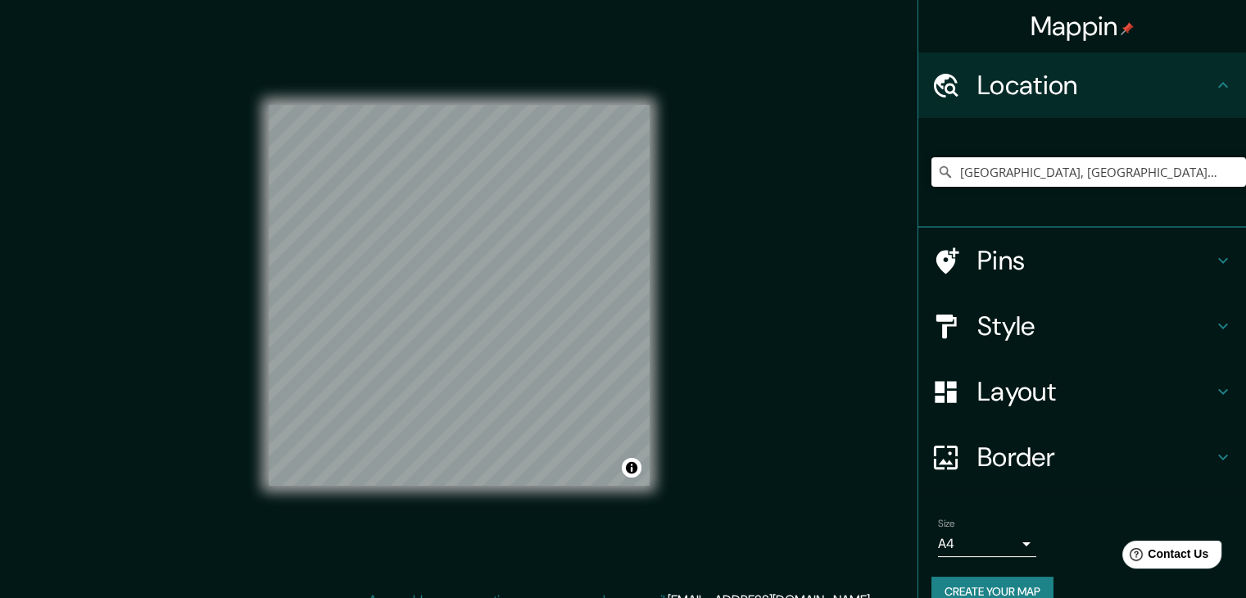
scroll to position [28, 0]
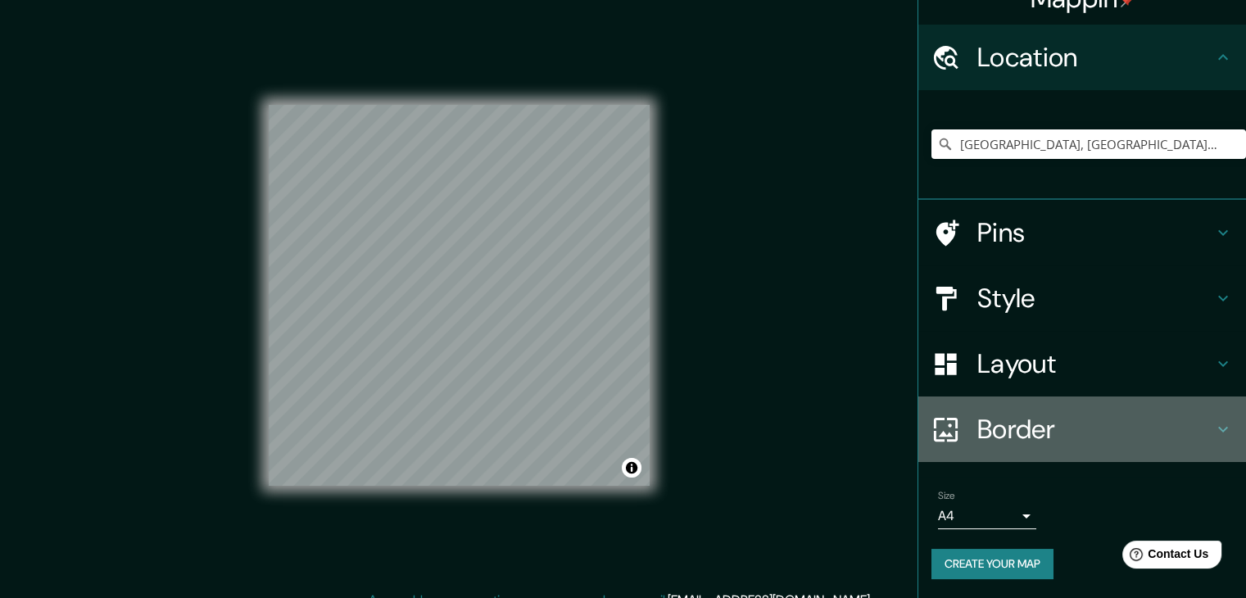
click at [1039, 416] on h4 "Border" at bounding box center [1096, 429] width 236 height 33
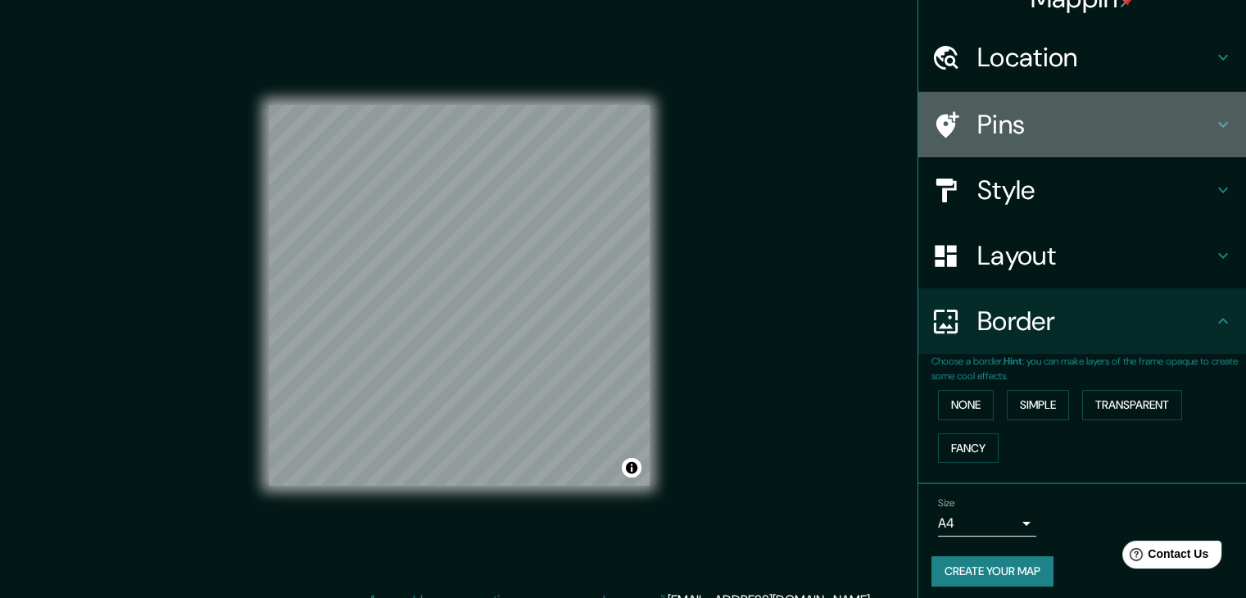
click at [1014, 124] on h4 "Pins" at bounding box center [1096, 124] width 236 height 33
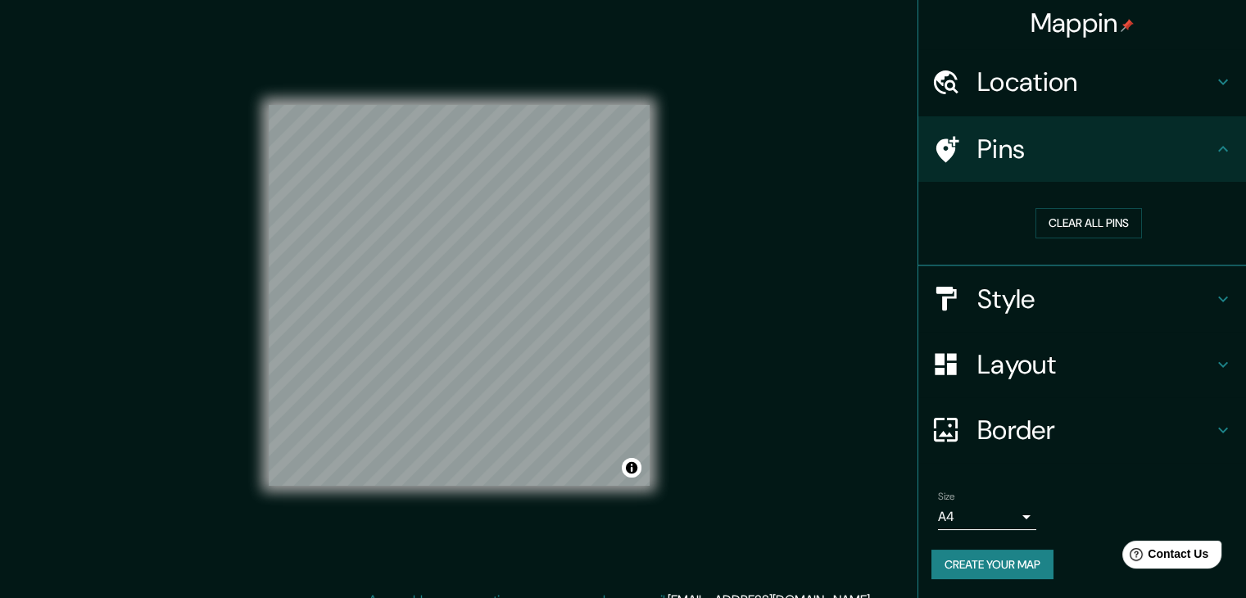
click at [1053, 153] on h4 "Pins" at bounding box center [1096, 149] width 236 height 33
click at [1091, 220] on button "Clear all pins" at bounding box center [1089, 223] width 107 height 30
drag, startPoint x: 426, startPoint y: 353, endPoint x: 428, endPoint y: 362, distance: 9.2
click at [431, 362] on div at bounding box center [437, 361] width 13 height 13
drag, startPoint x: 429, startPoint y: 361, endPoint x: 394, endPoint y: 361, distance: 35.2
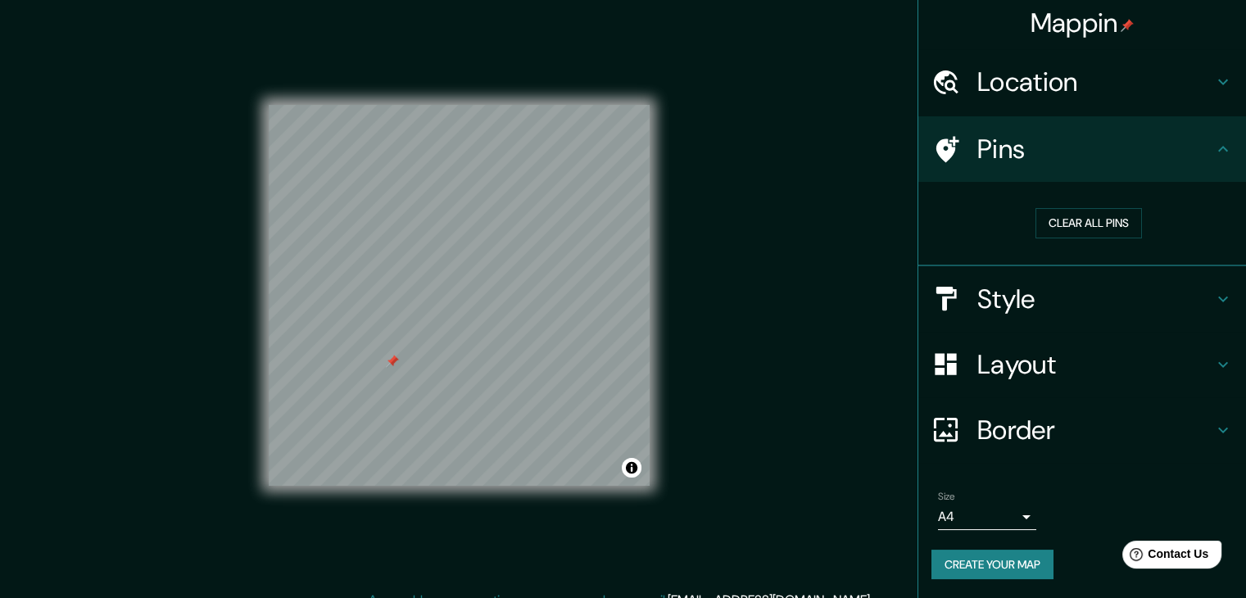
click at [394, 361] on div at bounding box center [392, 361] width 13 height 13
drag, startPoint x: 590, startPoint y: 232, endPoint x: 580, endPoint y: 244, distance: 15.7
click at [580, 244] on div at bounding box center [576, 243] width 13 height 13
click at [1019, 565] on button "Create your map" at bounding box center [993, 565] width 122 height 30
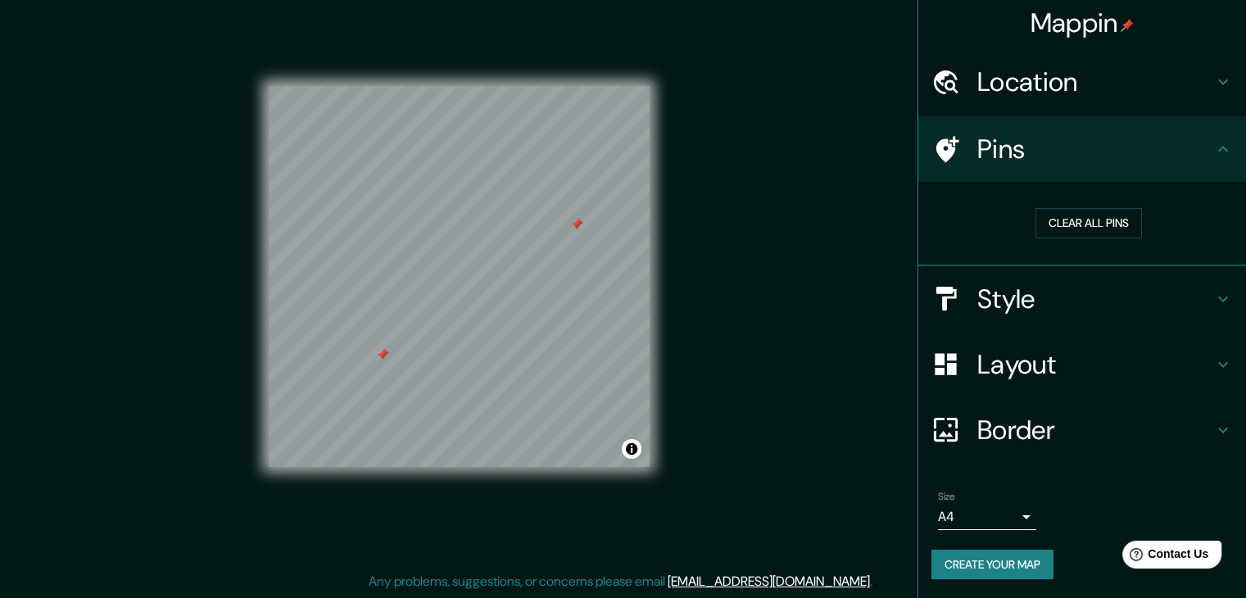
click at [988, 440] on h4 "Border" at bounding box center [1096, 430] width 236 height 33
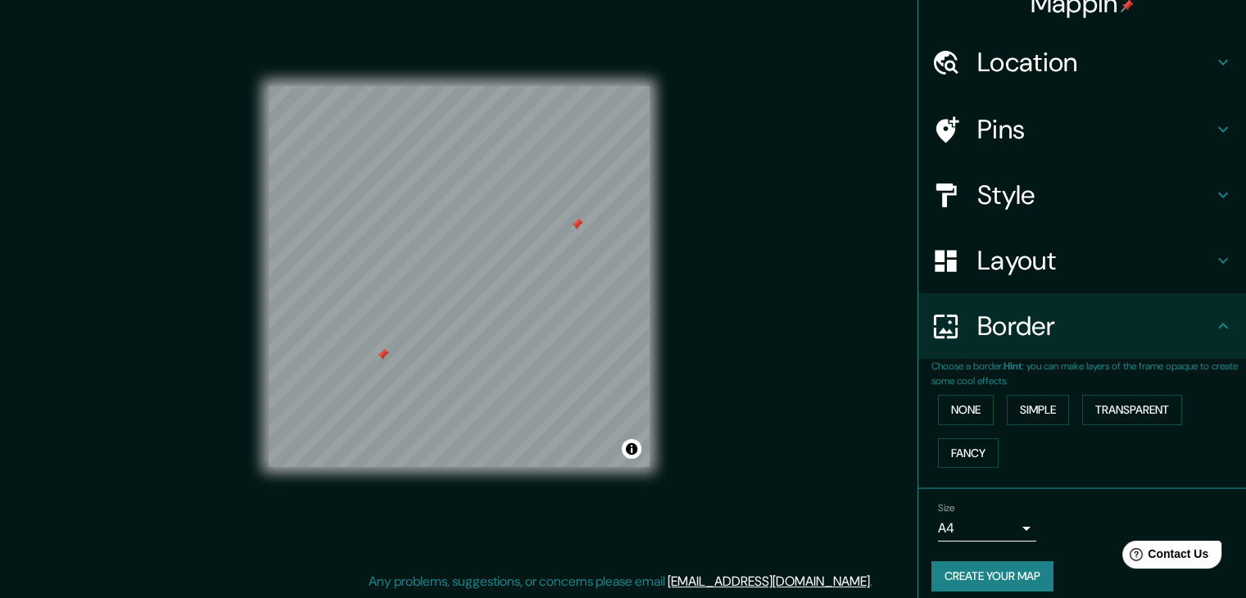
scroll to position [34, 0]
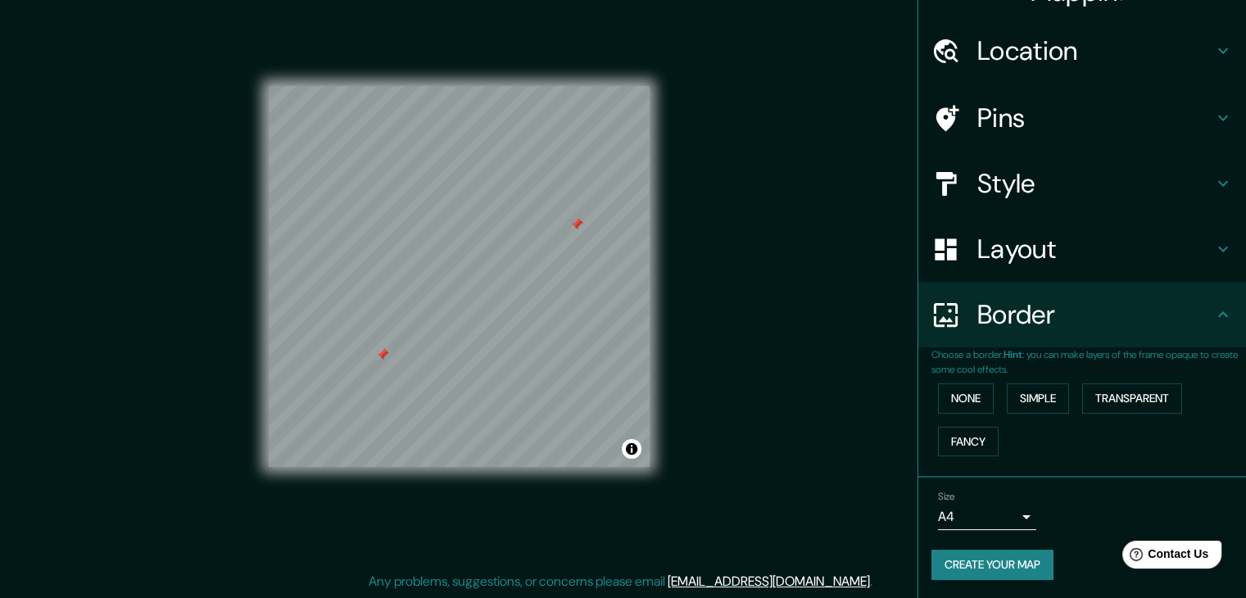
click at [987, 188] on h4 "Style" at bounding box center [1096, 183] width 236 height 33
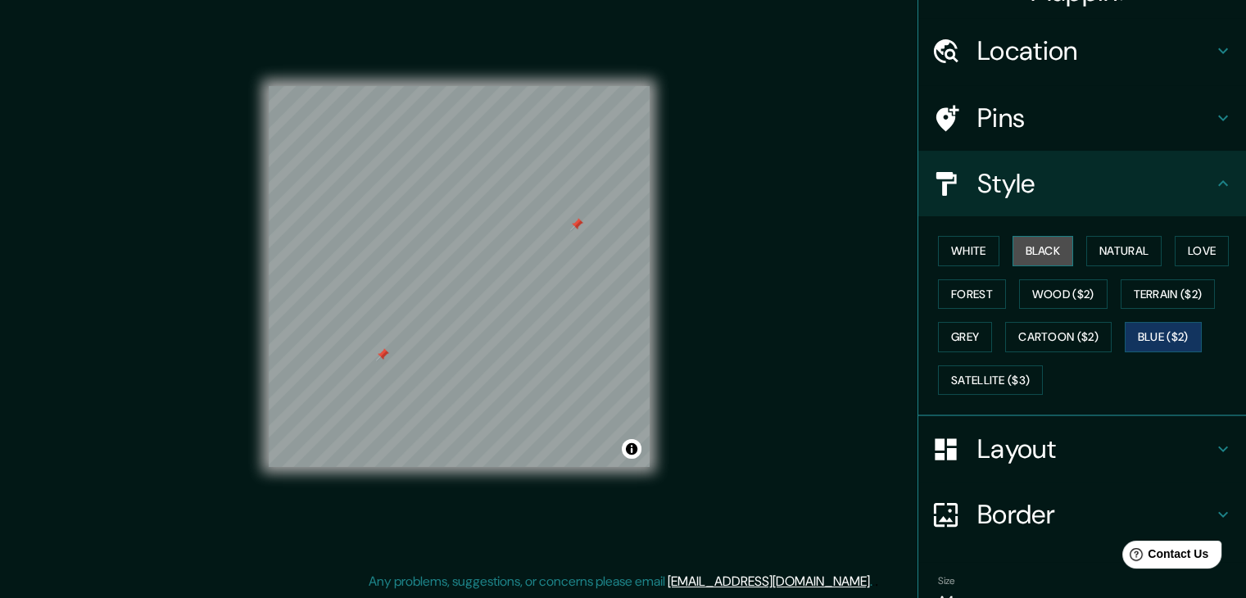
click at [1013, 256] on button "Black" at bounding box center [1043, 251] width 61 height 30
click at [953, 253] on button "White" at bounding box center [968, 251] width 61 height 30
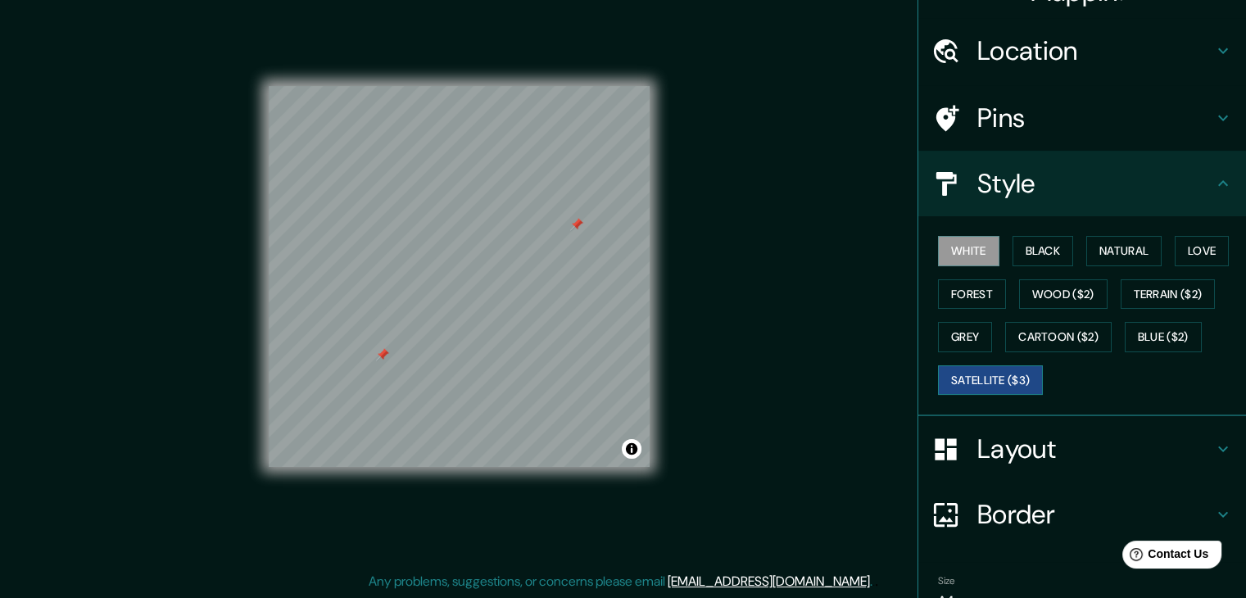
click at [1012, 383] on button "Satellite ($3)" at bounding box center [990, 380] width 105 height 30
click at [1147, 345] on button "Blue ($2)" at bounding box center [1163, 337] width 77 height 30
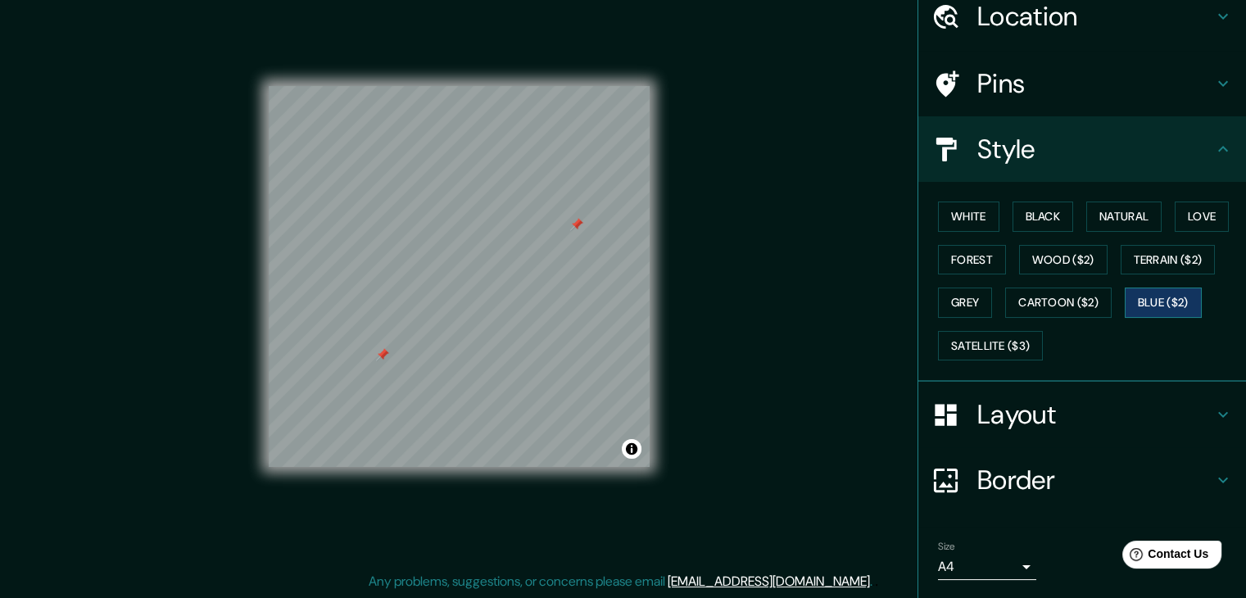
scroll to position [118, 0]
